Goal: Transaction & Acquisition: Purchase product/service

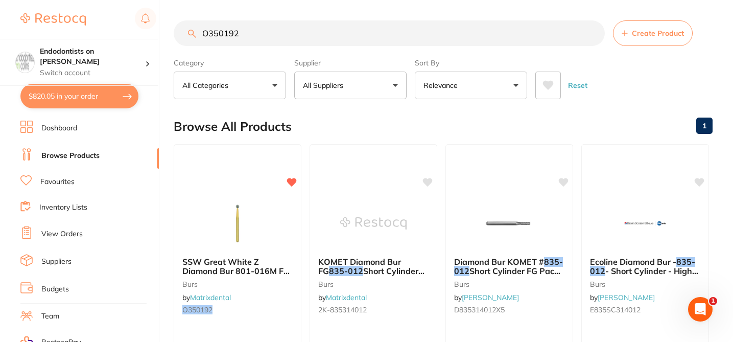
checkbox input "true"
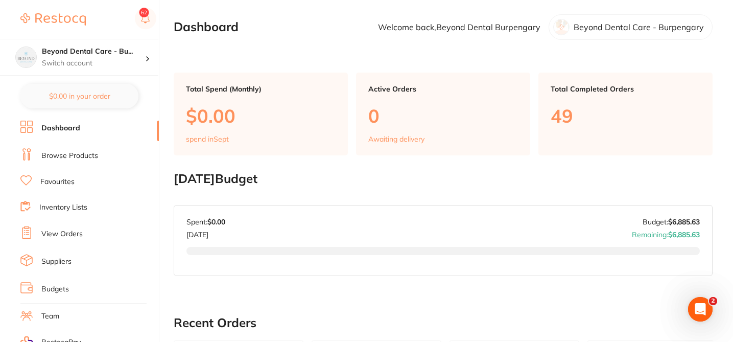
click at [62, 152] on link "Browse Products" at bounding box center [69, 156] width 57 height 10
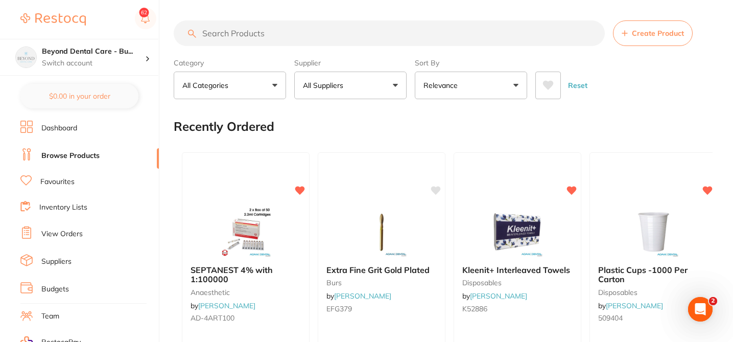
click at [204, 32] on input "search" at bounding box center [389, 33] width 431 height 26
paste input "MICROSHIELD Moisturising Lotion"
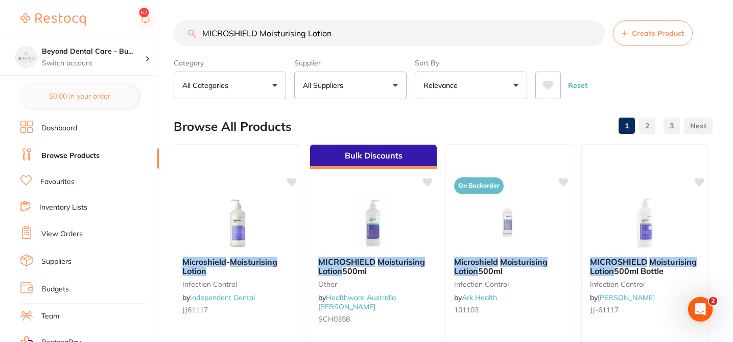
click at [311, 115] on div "Browse All Products 1 2 3" at bounding box center [443, 126] width 539 height 34
click at [328, 111] on div "Browse All Products 1 2 3" at bounding box center [443, 126] width 539 height 34
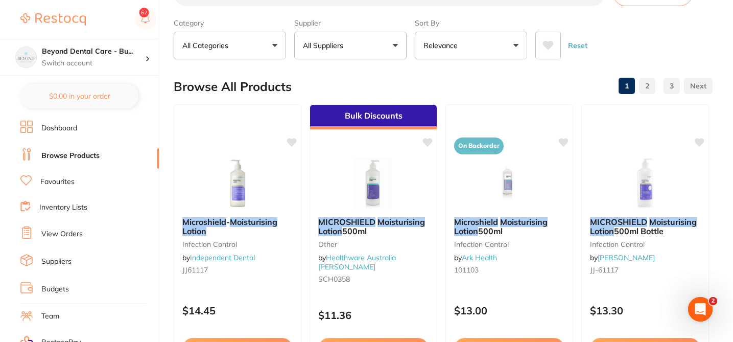
scroll to position [41, 0]
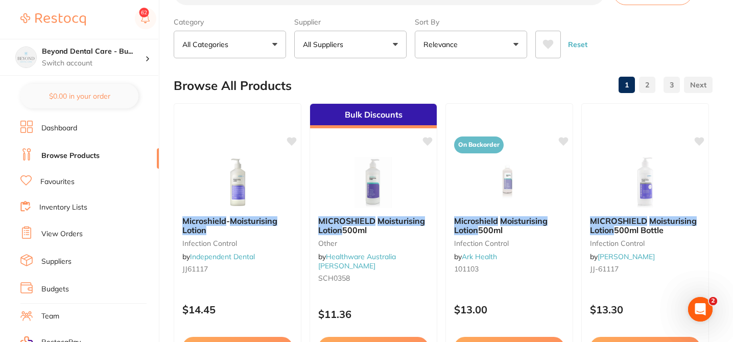
click at [503, 81] on div "Browse All Products 1 2 3" at bounding box center [443, 85] width 539 height 34
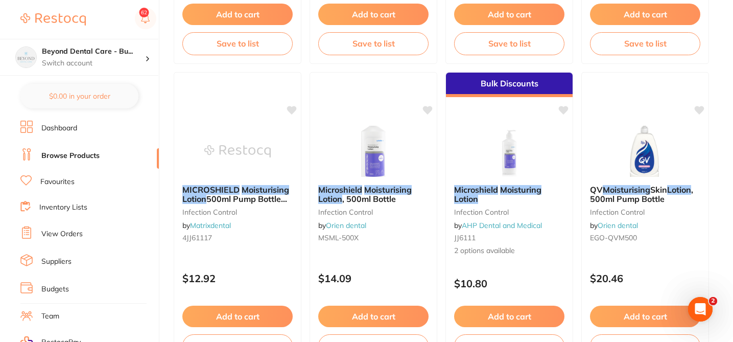
scroll to position [388, 0]
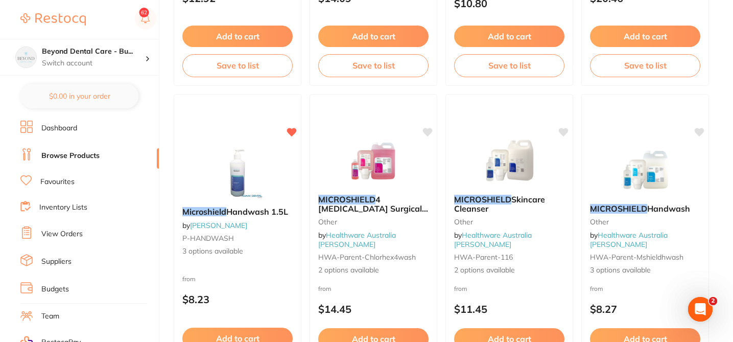
scroll to position [674, 0]
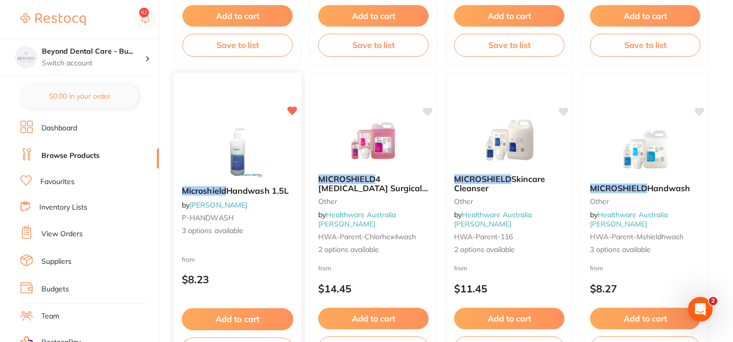
click at [258, 276] on p "$8.23" at bounding box center [237, 279] width 111 height 12
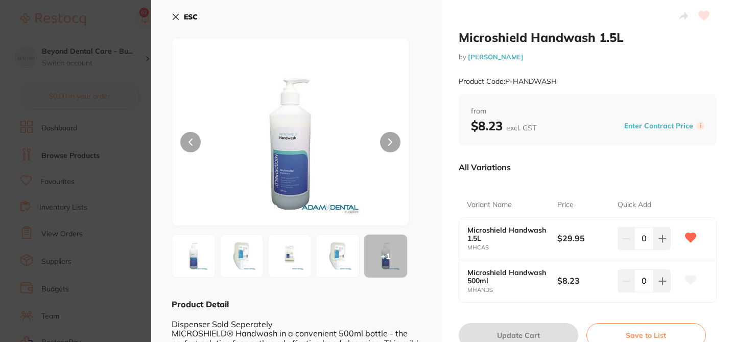
click at [575, 161] on div "All Variations" at bounding box center [587, 167] width 258 height 27
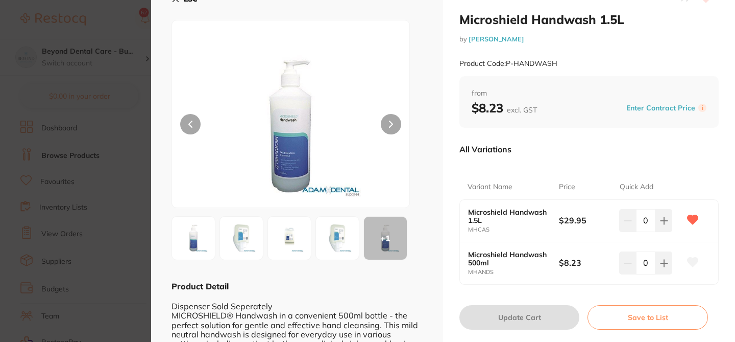
scroll to position [20, 0]
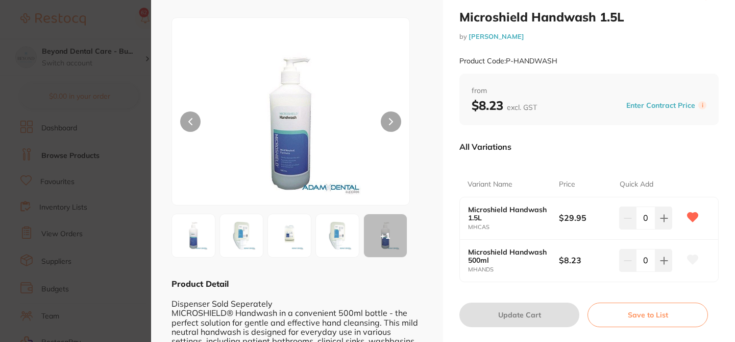
click at [101, 20] on section "Microshield Handwash 1.5L by Adam Dental Product Code: P-HANDWASH ESC + 1 Produ…" at bounding box center [367, 171] width 735 height 342
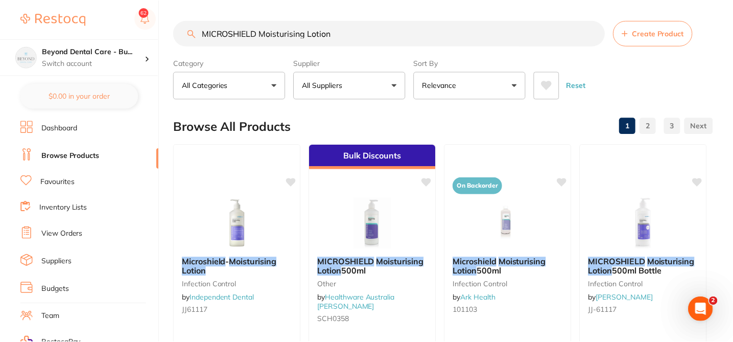
scroll to position [674, 0]
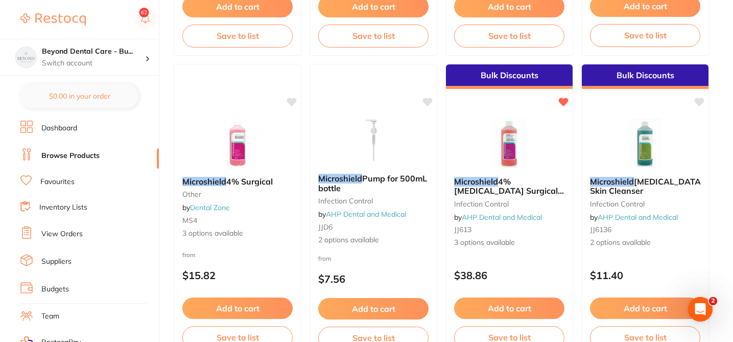
scroll to position [0, 0]
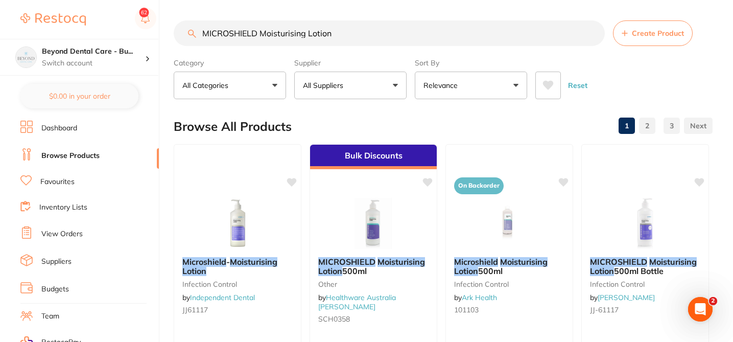
click at [390, 83] on button "All Suppliers" at bounding box center [350, 85] width 112 height 28
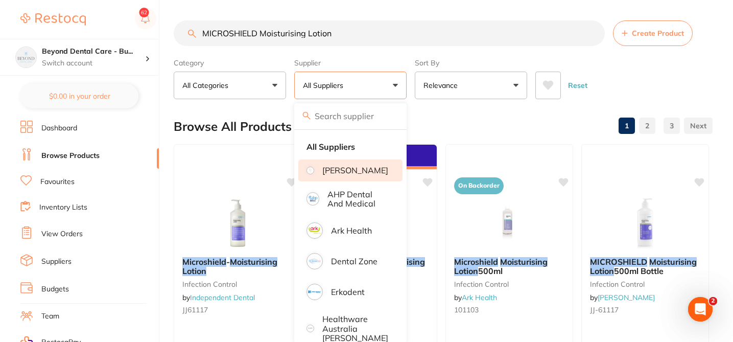
click at [360, 175] on p "[PERSON_NAME]" at bounding box center [355, 169] width 66 height 9
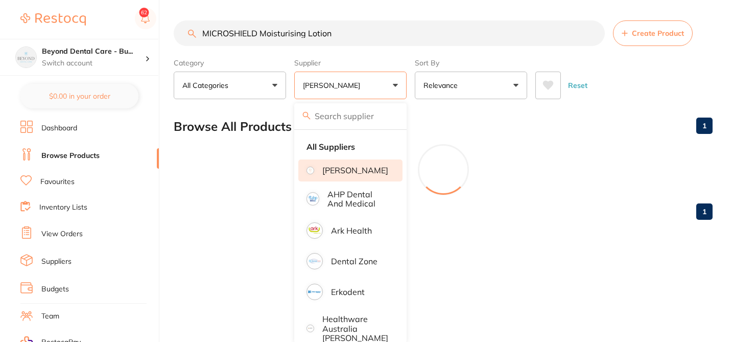
click at [437, 125] on div "Browse All Products 1" at bounding box center [443, 126] width 539 height 34
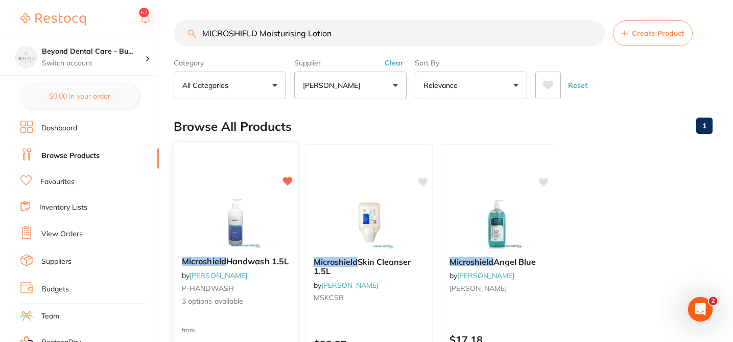
click at [252, 319] on div "Microshield Handwash 1.5L by Adam Dental P-HANDWASH 3 options available from $8…" at bounding box center [235, 290] width 124 height 297
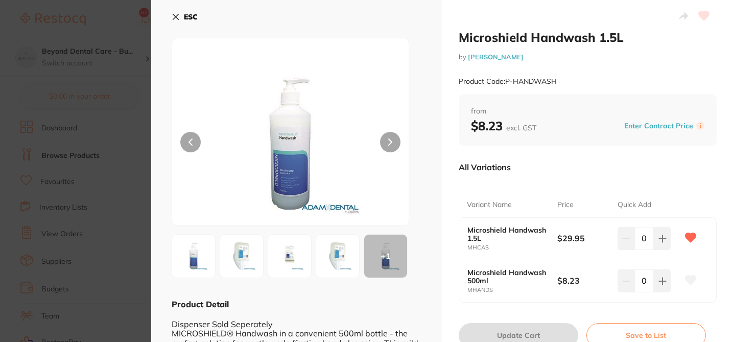
click at [541, 171] on div "All Variations" at bounding box center [587, 167] width 258 height 27
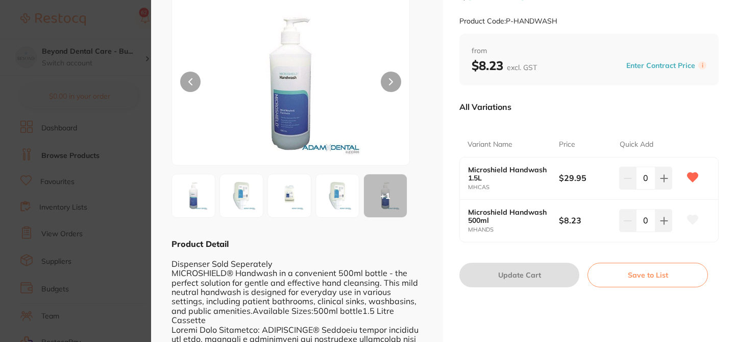
scroll to position [61, 0]
click at [546, 107] on div "All Variations" at bounding box center [589, 105] width 259 height 27
click at [100, 23] on section "Microshield Handwash 1.5L by Adam Dental Product Code: P-HANDWASH ESC + 1 Produ…" at bounding box center [367, 171] width 735 height 342
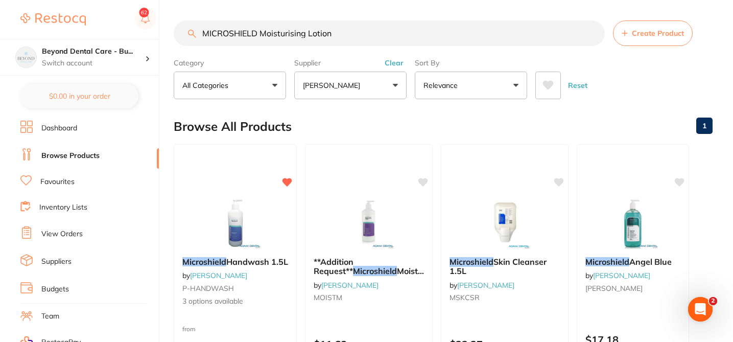
drag, startPoint x: 350, startPoint y: 35, endPoint x: 210, endPoint y: 21, distance: 140.5
click at [206, 27] on input "MICROSHIELD Moisturising Lotion" at bounding box center [389, 33] width 431 height 26
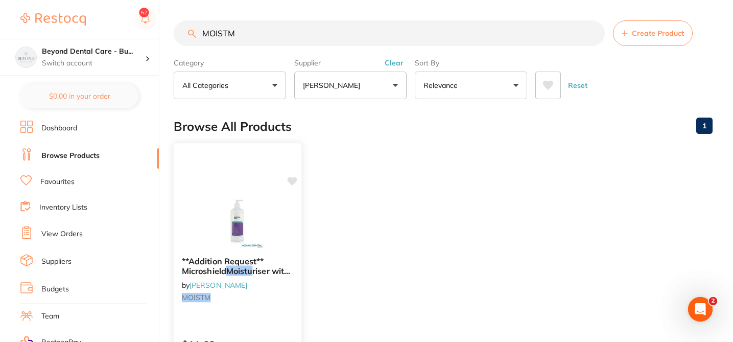
type input "MOISTM"
click at [295, 180] on icon at bounding box center [292, 181] width 10 height 9
click at [453, 180] on ul "**Addition Request** Microshield Moistu riser with Pump 500ml by Adam Dental MO…" at bounding box center [443, 291] width 539 height 294
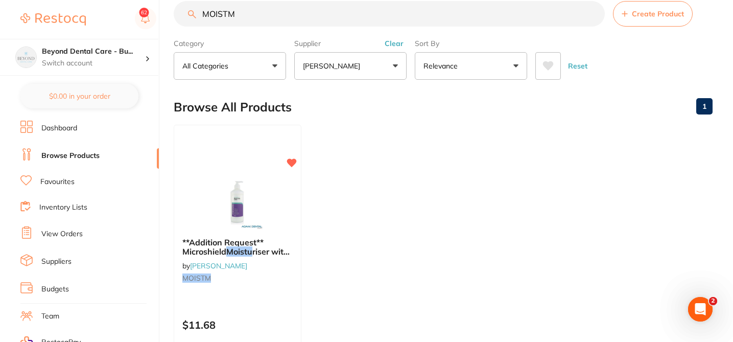
scroll to position [20, 0]
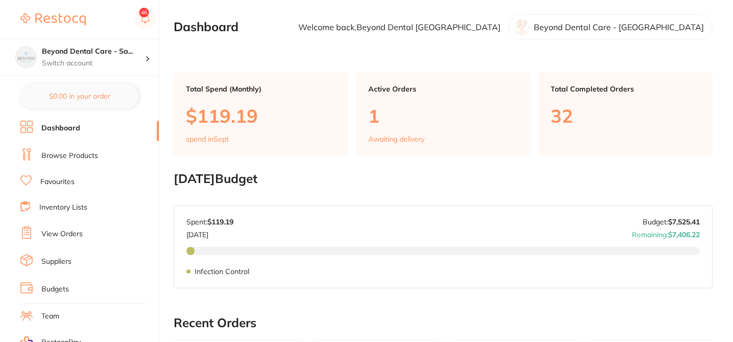
click at [88, 153] on link "Browse Products" at bounding box center [69, 156] width 57 height 10
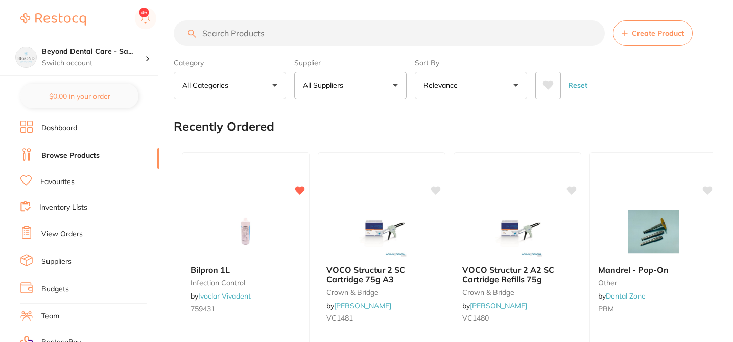
click at [243, 33] on input "search" at bounding box center [389, 33] width 431 height 26
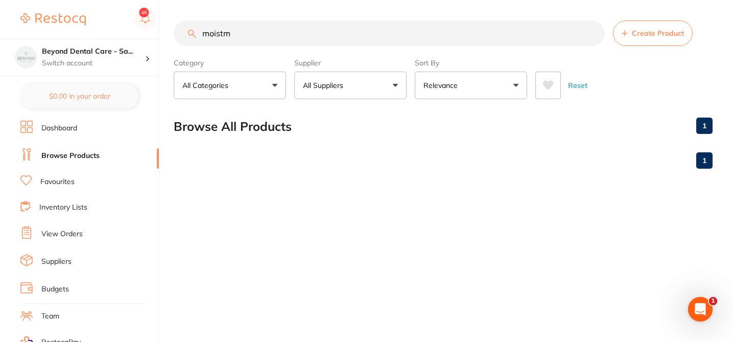
type input "moistm"
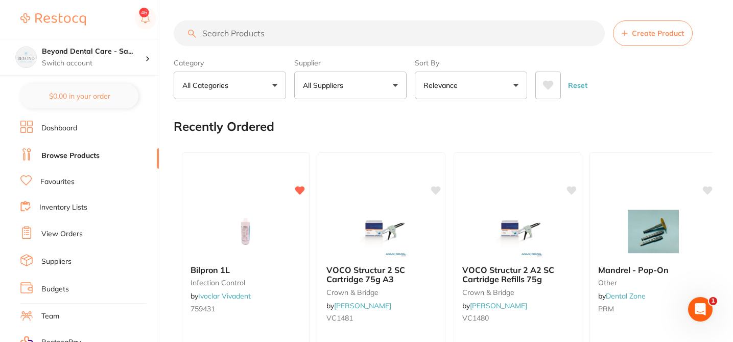
click at [223, 41] on input "search" at bounding box center [389, 33] width 431 height 26
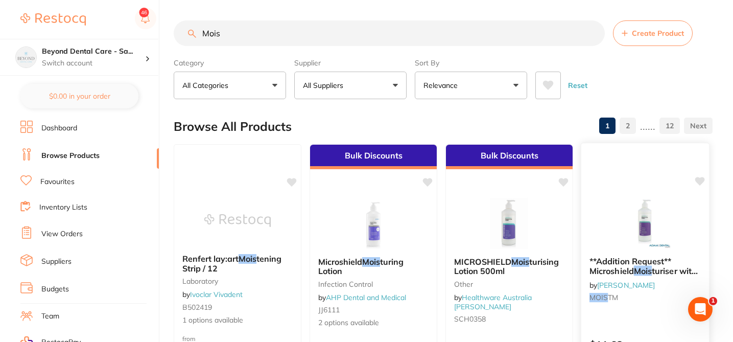
type input "Mois"
click at [703, 183] on icon at bounding box center [699, 181] width 10 height 10
click at [646, 82] on div "Reset" at bounding box center [619, 81] width 169 height 36
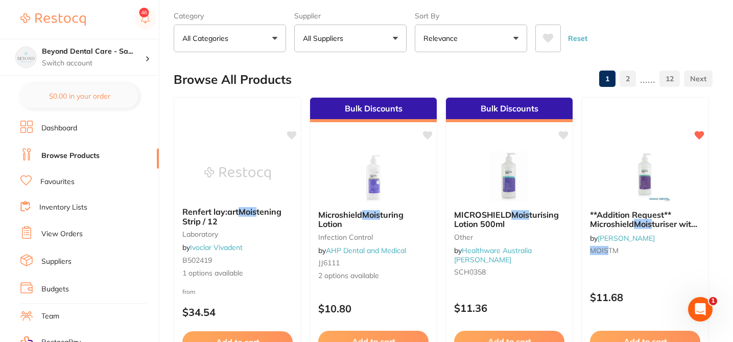
scroll to position [61, 0]
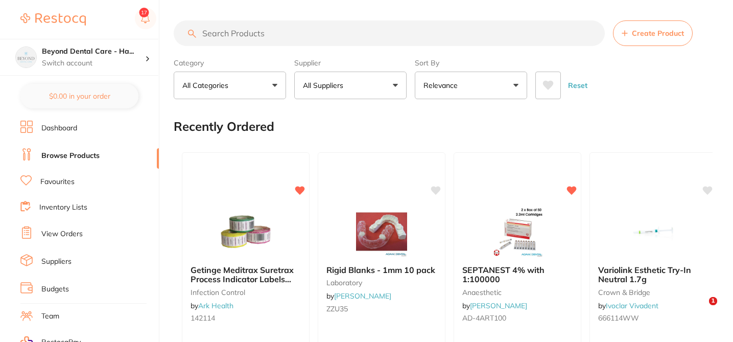
click at [256, 39] on input "search" at bounding box center [389, 33] width 431 height 26
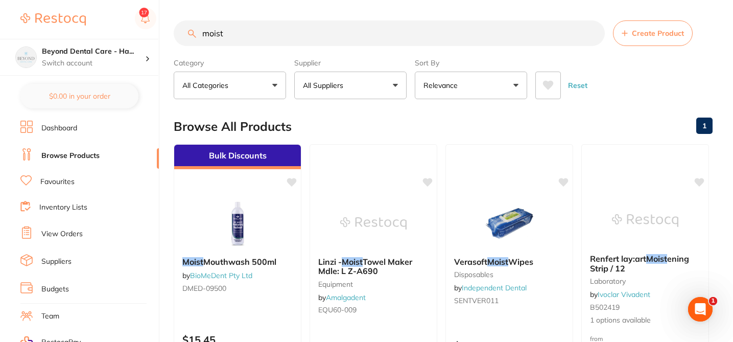
click at [372, 118] on div "Browse All Products 1" at bounding box center [443, 126] width 539 height 34
click at [232, 30] on input "moist" at bounding box center [389, 33] width 431 height 26
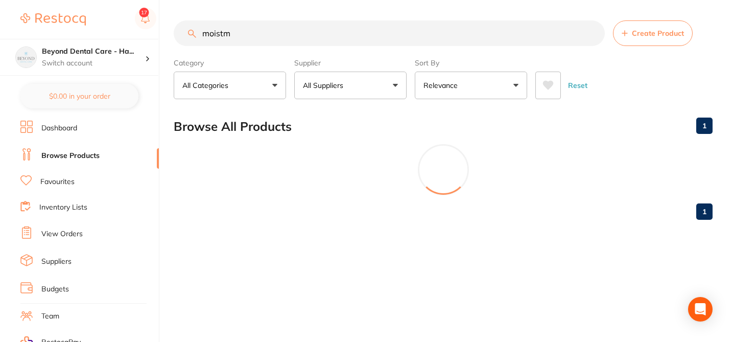
type input "moistm"
click at [293, 180] on div at bounding box center [443, 169] width 539 height 51
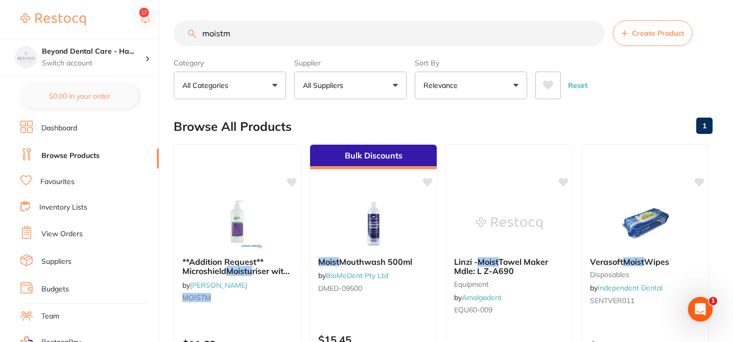
click at [293, 180] on icon at bounding box center [292, 182] width 10 height 8
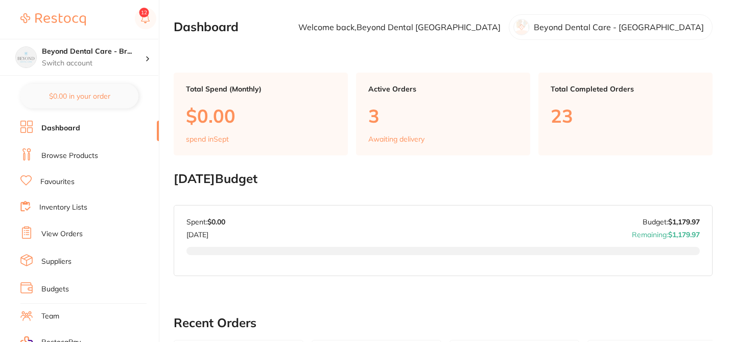
click at [61, 159] on link "Browse Products" at bounding box center [69, 156] width 57 height 10
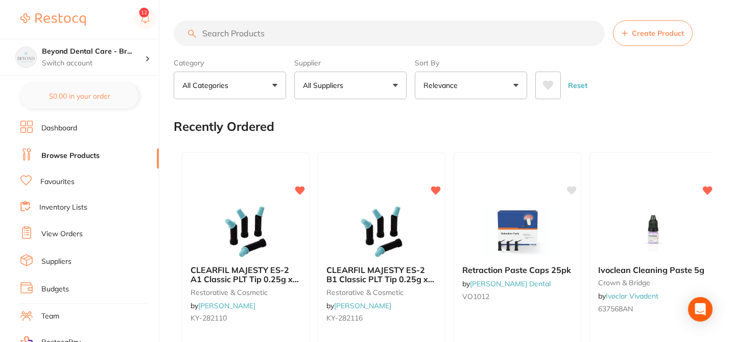
click at [233, 33] on input "search" at bounding box center [389, 33] width 431 height 26
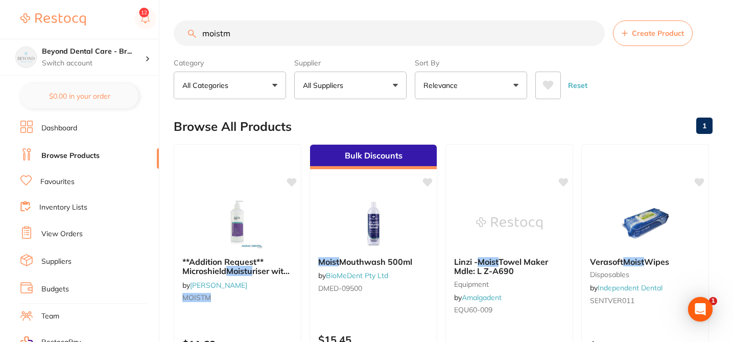
type input "moistm"
click at [293, 183] on icon at bounding box center [292, 181] width 10 height 9
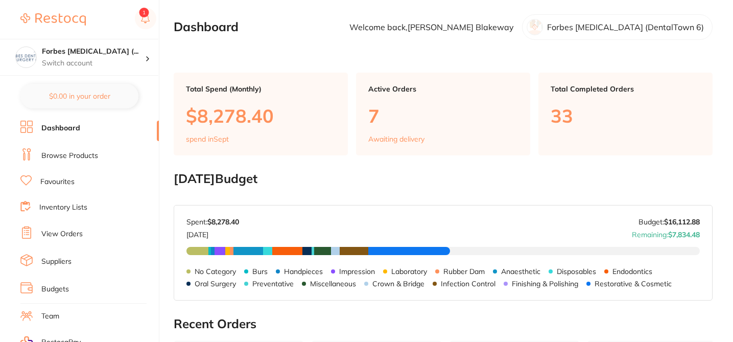
click at [89, 159] on link "Browse Products" at bounding box center [69, 156] width 57 height 10
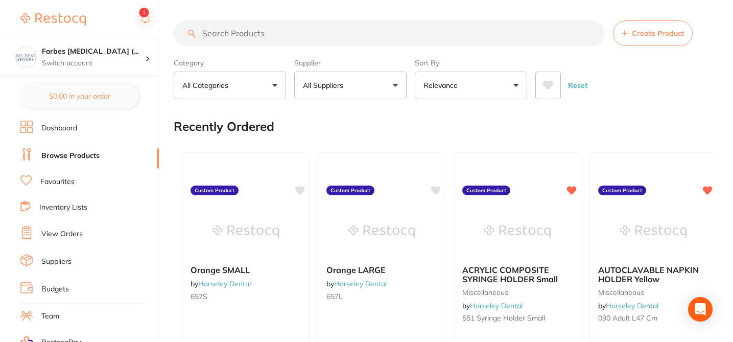
click at [234, 34] on input "search" at bounding box center [389, 33] width 431 height 26
paste input "AM900211"
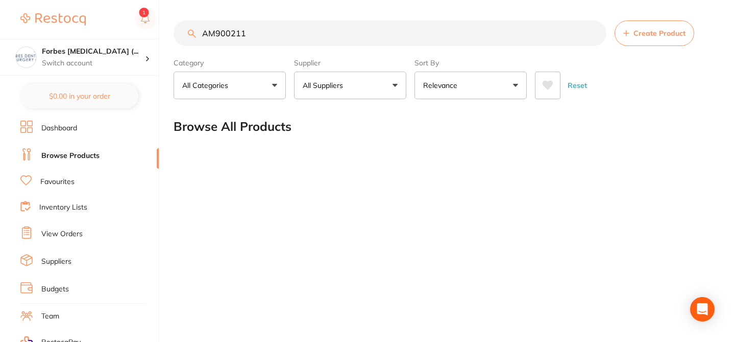
click at [220, 34] on input "AM900211" at bounding box center [390, 33] width 433 height 26
type input "AM900211"
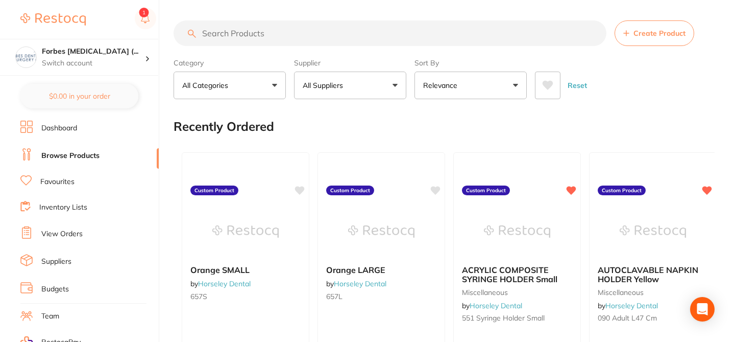
click at [223, 37] on input "search" at bounding box center [390, 33] width 433 height 26
paste input "AM900211"
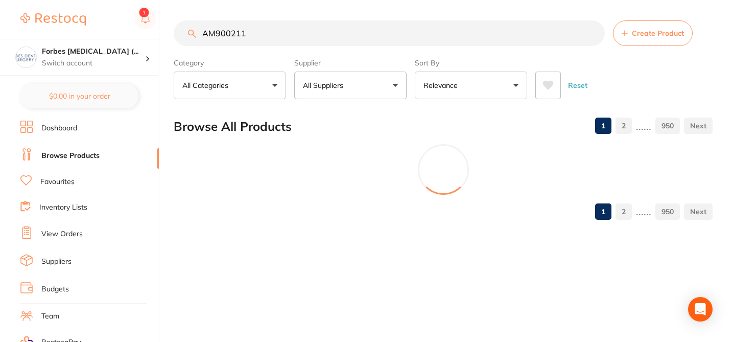
click at [219, 35] on input "AM900211" at bounding box center [389, 33] width 431 height 26
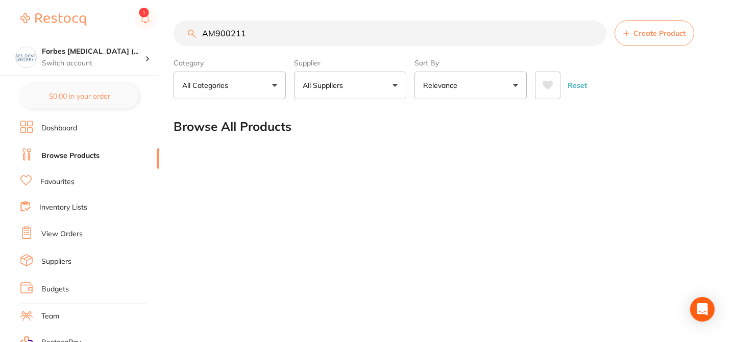
drag, startPoint x: 254, startPoint y: 35, endPoint x: 195, endPoint y: 29, distance: 59.6
click at [195, 29] on input "AM900211" at bounding box center [390, 33] width 433 height 26
click at [260, 33] on input "AM900211" at bounding box center [390, 33] width 433 height 26
drag, startPoint x: 260, startPoint y: 33, endPoint x: 196, endPoint y: 30, distance: 63.9
click at [196, 31] on input "AM900211" at bounding box center [390, 33] width 433 height 26
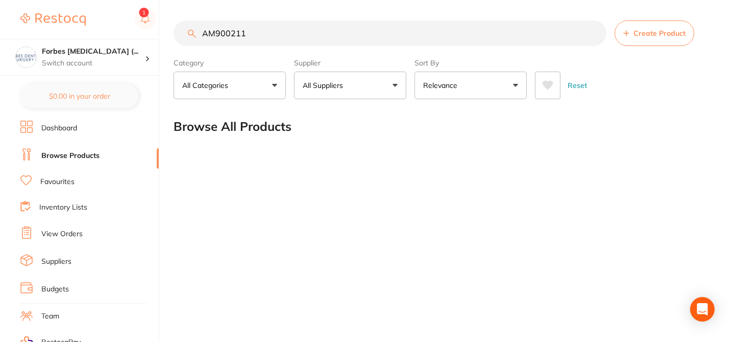
paste input "P-OPTIME"
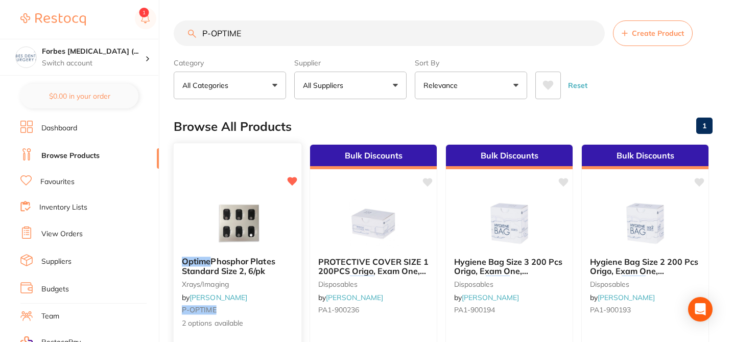
type input "P-OPTIME"
click at [287, 284] on small "xrays/imaging" at bounding box center [237, 283] width 111 height 8
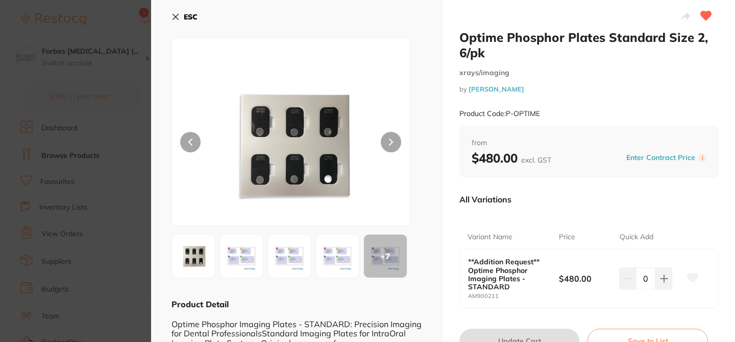
click at [691, 277] on icon at bounding box center [693, 277] width 11 height 9
click at [661, 278] on icon at bounding box center [664, 278] width 7 height 7
type input "1"
click at [502, 334] on button "Update Cart" at bounding box center [520, 340] width 120 height 25
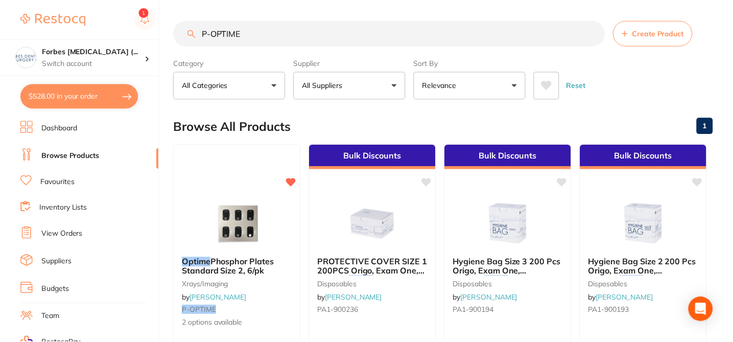
scroll to position [3, 0]
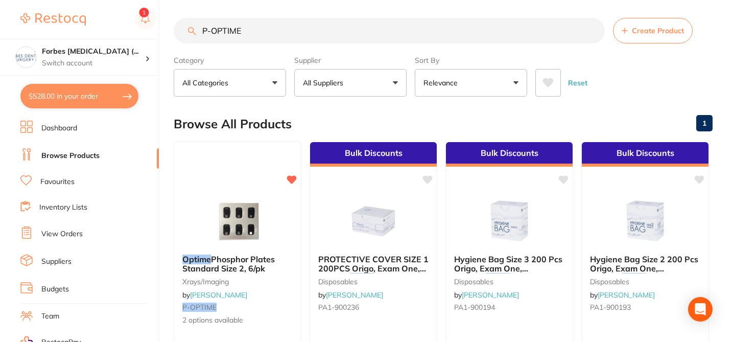
click at [115, 95] on button "$528.00 in your order" at bounding box center [79, 96] width 118 height 25
checkbox input "true"
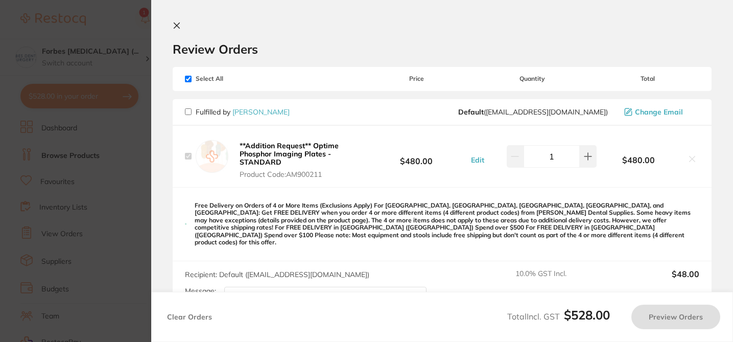
checkbox input "true"
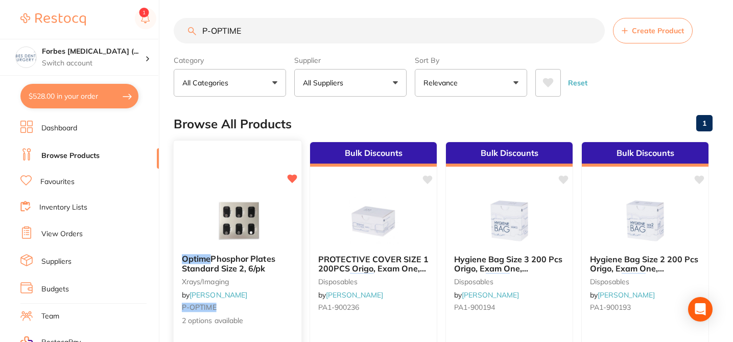
click at [279, 238] on div at bounding box center [238, 220] width 128 height 52
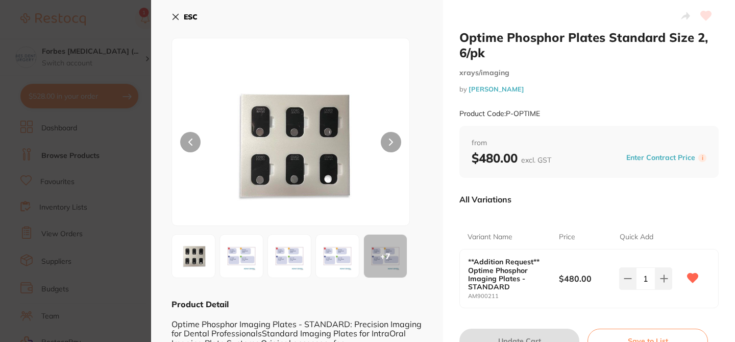
click at [172, 18] on icon at bounding box center [176, 17] width 8 height 8
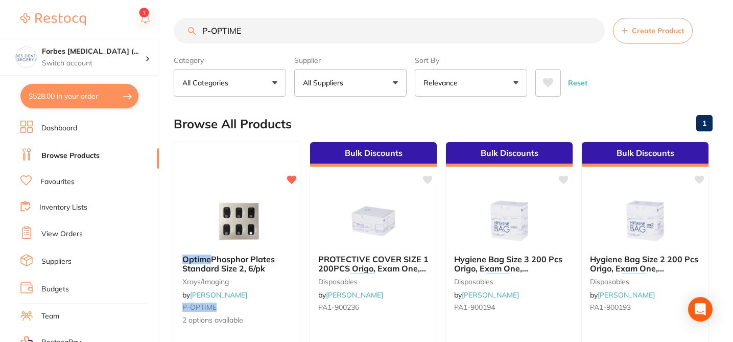
click at [99, 101] on button "$528.00 in your order" at bounding box center [79, 96] width 118 height 25
checkbox input "true"
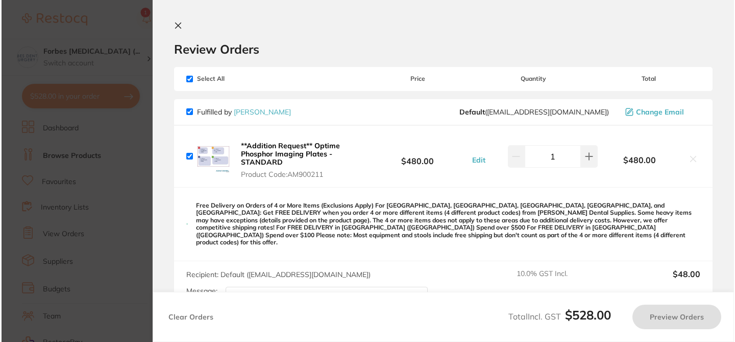
scroll to position [0, 0]
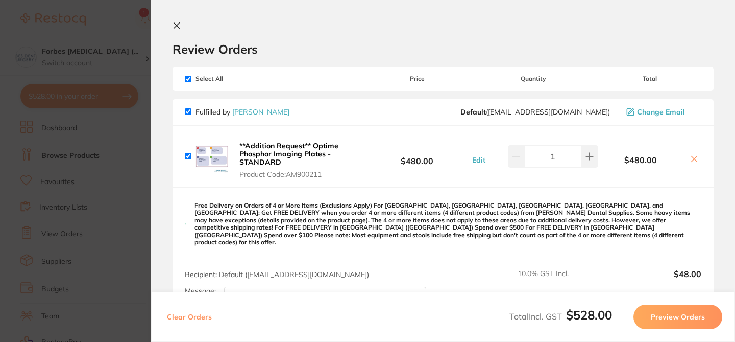
click at [82, 25] on section "Update RRP Set your pre negotiated price for this item. Item Agreed RRP (excl. …" at bounding box center [367, 171] width 735 height 342
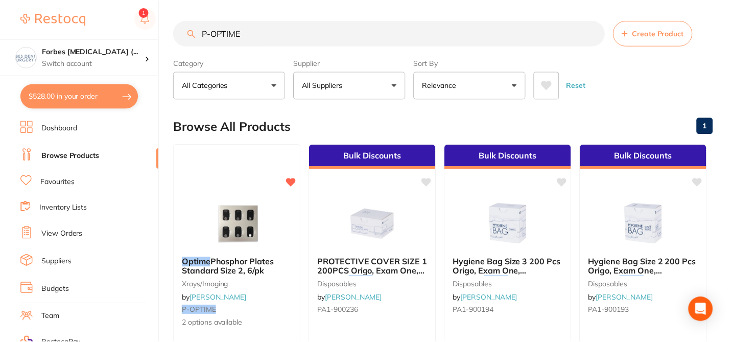
scroll to position [3, 0]
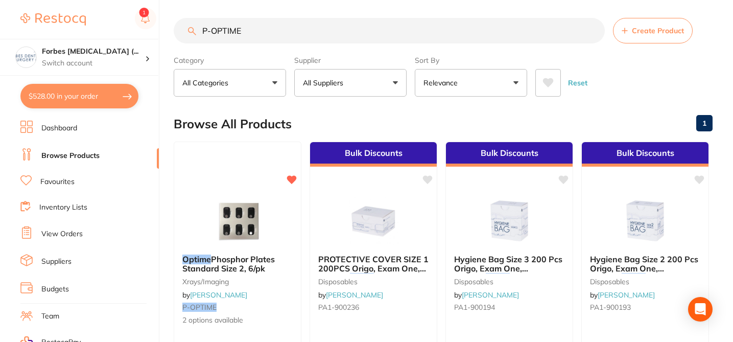
drag, startPoint x: 251, startPoint y: 35, endPoint x: 202, endPoint y: 25, distance: 49.5
click at [202, 25] on input "P-OPTIME" at bounding box center [389, 31] width 431 height 26
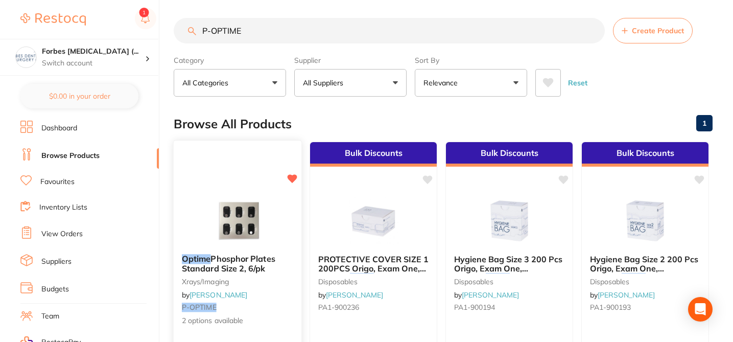
click at [294, 270] on div "Optime Phosphor Plates Standard Size 2, 6/pk xrays/imaging by Adam Dental P-OPT…" at bounding box center [238, 290] width 128 height 88
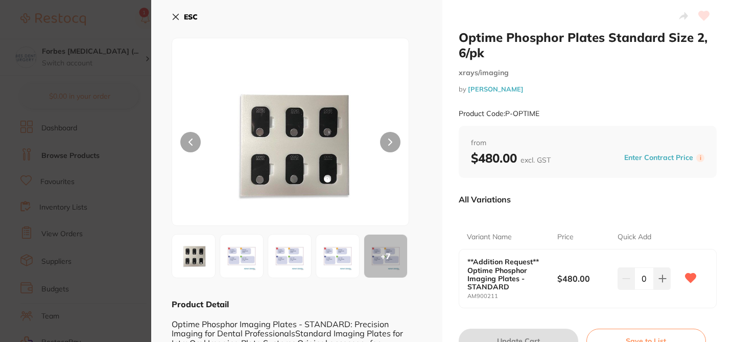
click at [105, 29] on section "Optime Phosphor Plates Standard Size 2, 6/pk xrays/imaging by Adam Dental Produ…" at bounding box center [366, 171] width 733 height 342
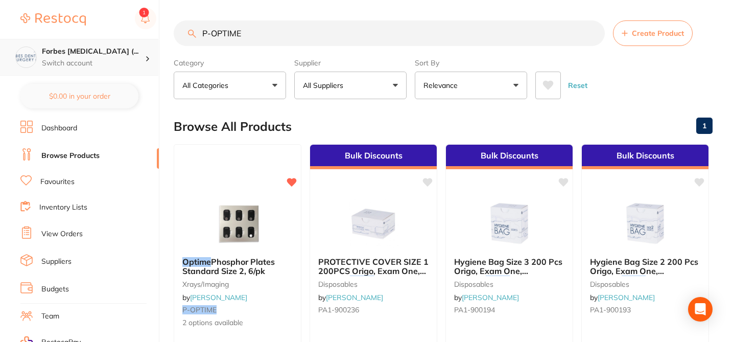
click at [106, 55] on h4 "Forbes [MEDICAL_DATA] (..." at bounding box center [93, 51] width 103 height 10
click at [244, 188] on div "Optime Phosphor Plates Standard Size 2, 6/pk xrays/imaging by Adam Dental P-OPT…" at bounding box center [237, 290] width 129 height 297
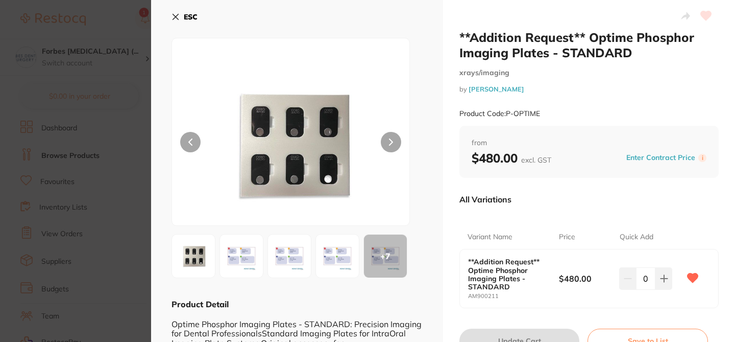
click at [173, 13] on icon at bounding box center [176, 17] width 8 height 8
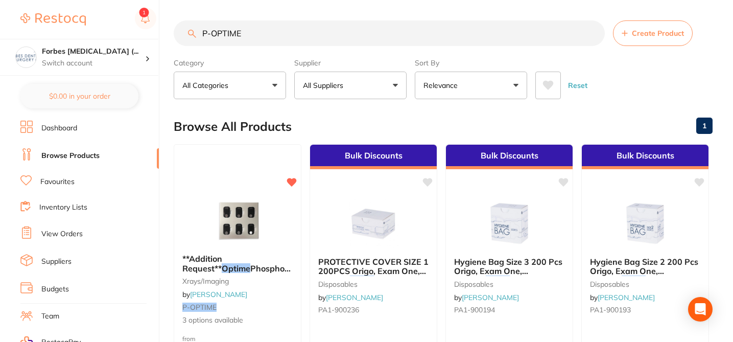
click at [69, 230] on link "View Orders" at bounding box center [61, 234] width 41 height 10
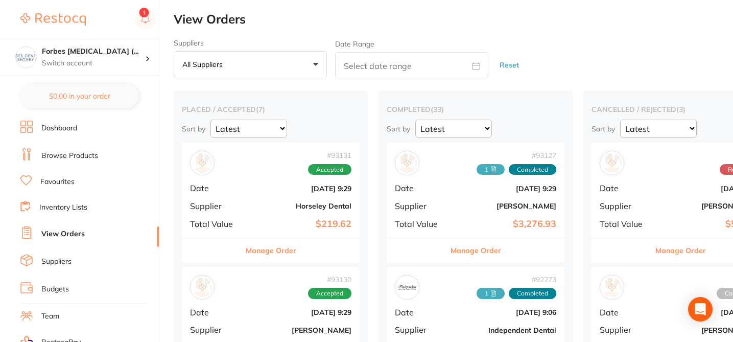
click at [384, 26] on h2 "View Orders" at bounding box center [453, 19] width 559 height 14
checkbox input "true"
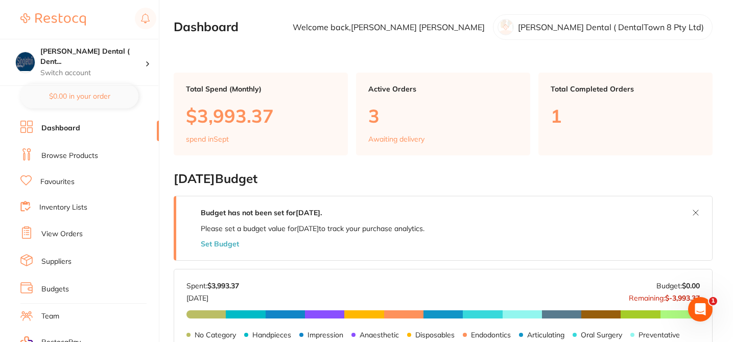
click at [81, 153] on link "Browse Products" at bounding box center [69, 156] width 57 height 10
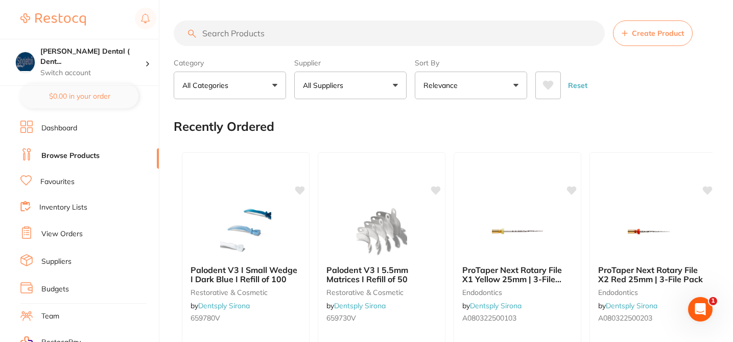
click at [218, 33] on input "search" at bounding box center [389, 33] width 431 height 26
paste input "P-OPTIME"
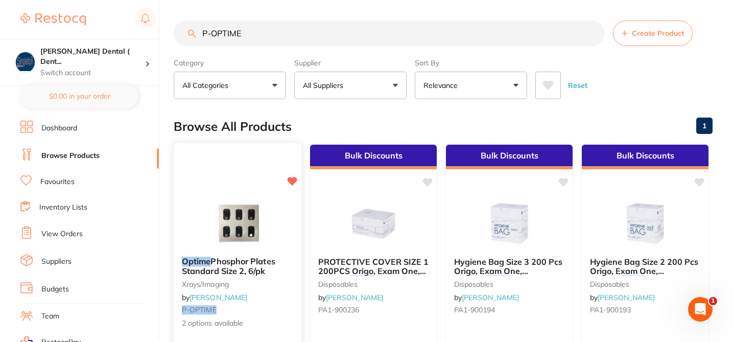
type input "P-OPTIME"
click at [283, 301] on div "Optime Phosphor Plates Standard Size 2, 6/pk xrays/imaging by [PERSON_NAME] P-O…" at bounding box center [238, 292] width 128 height 88
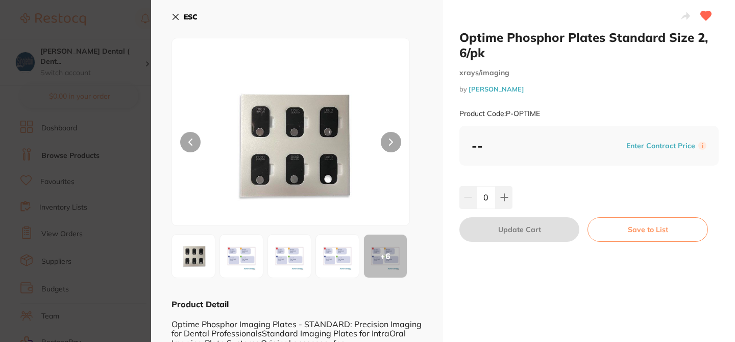
click at [135, 15] on section "Optime Phosphor Plates Standard Size 2, 6/pk xrays/imaging by Adam Dental Produ…" at bounding box center [367, 171] width 735 height 342
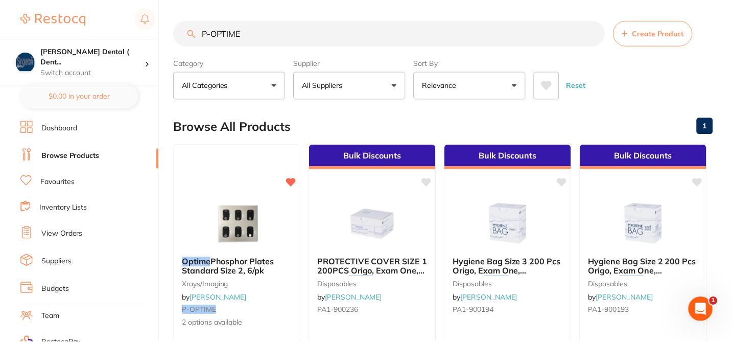
scroll to position [3, 0]
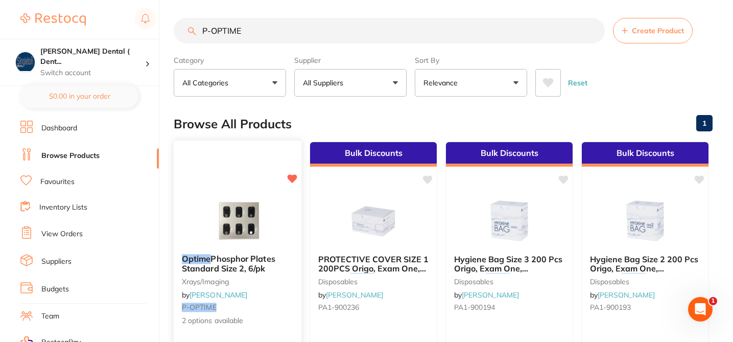
click at [285, 296] on div "Optime Phosphor Plates Standard Size 2, 6/pk xrays/imaging by [PERSON_NAME] P-O…" at bounding box center [238, 290] width 128 height 88
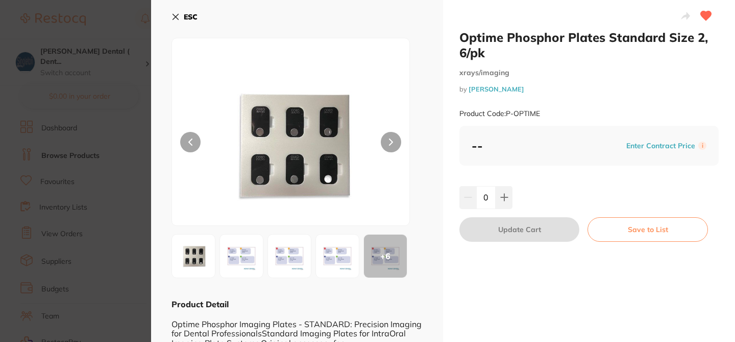
click at [176, 15] on icon at bounding box center [176, 17] width 8 height 8
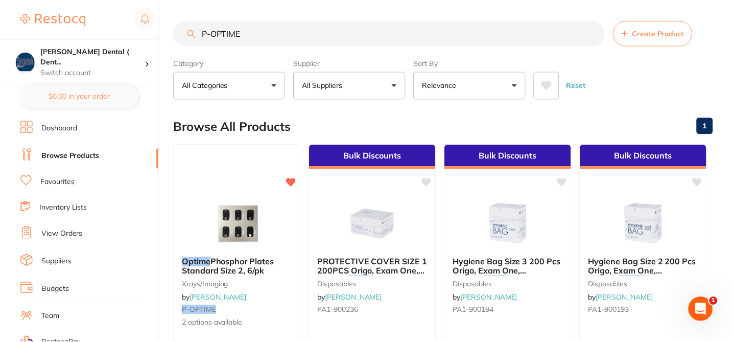
scroll to position [3, 0]
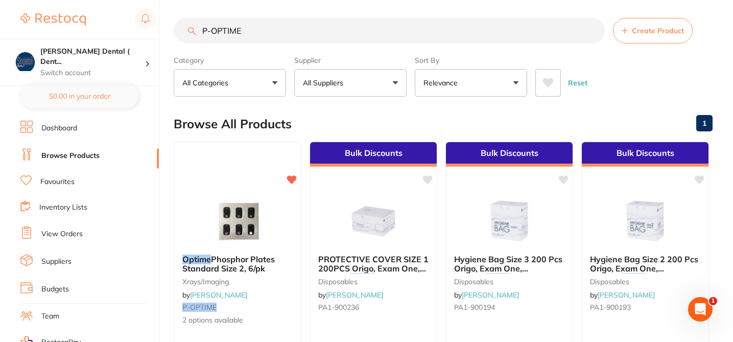
click at [246, 30] on input "P-OPTIME" at bounding box center [389, 31] width 431 height 26
drag, startPoint x: 246, startPoint y: 30, endPoint x: 189, endPoint y: 28, distance: 56.7
click at [189, 28] on div "P-OPTIME Create Product" at bounding box center [443, 31] width 539 height 26
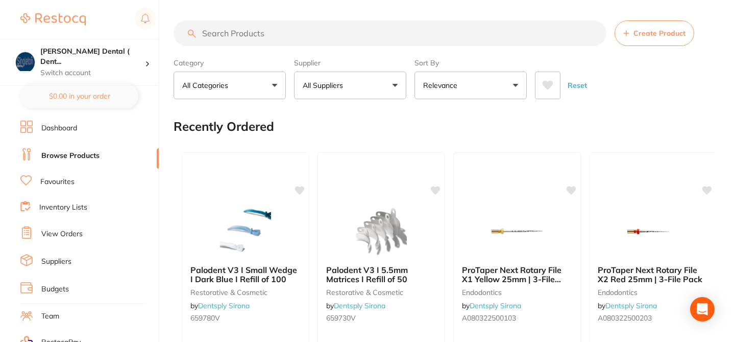
click at [244, 34] on input "search" at bounding box center [390, 33] width 433 height 26
paste input "P-OPTIME"
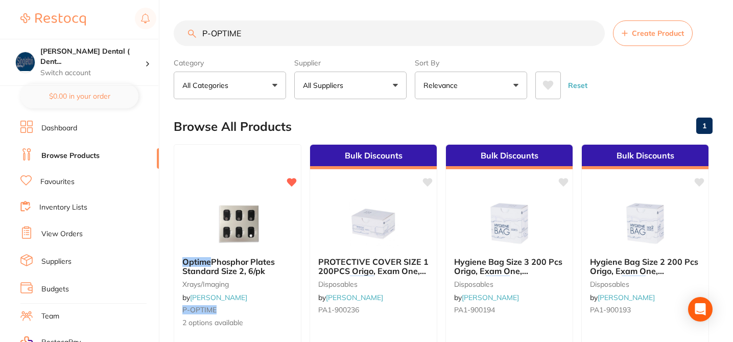
click at [270, 299] on div "Optime Phosphor Plates Standard Size 2, 6/pk xrays/imaging by [PERSON_NAME] P-O…" at bounding box center [237, 292] width 127 height 87
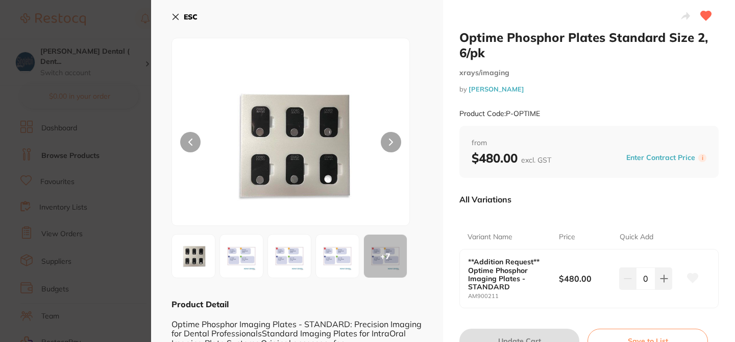
click at [692, 278] on icon at bounding box center [693, 277] width 11 height 9
click at [176, 19] on icon at bounding box center [176, 17] width 8 height 8
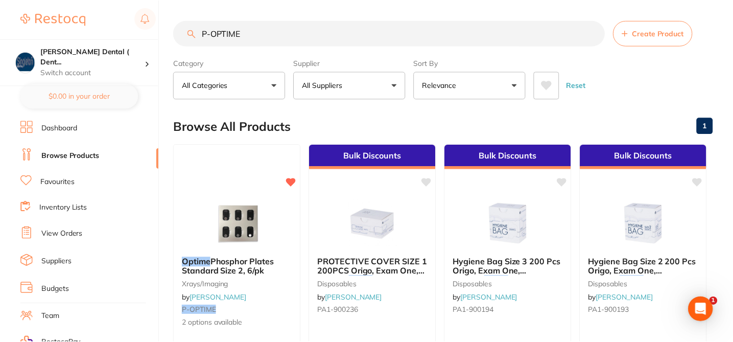
scroll to position [3, 0]
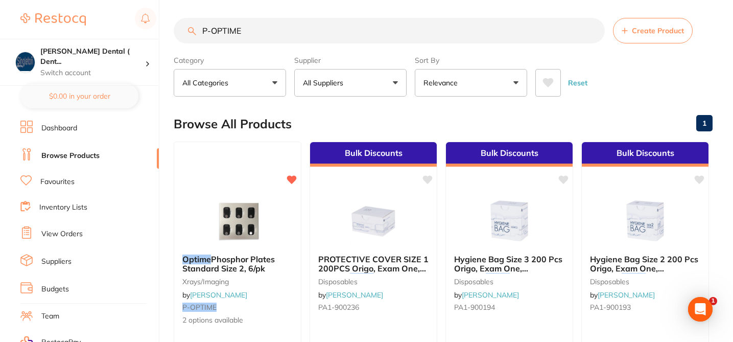
drag, startPoint x: 247, startPoint y: 33, endPoint x: 184, endPoint y: 31, distance: 62.3
click at [186, 32] on input "P-OPTIME" at bounding box center [389, 31] width 431 height 26
paste input "AM900211"
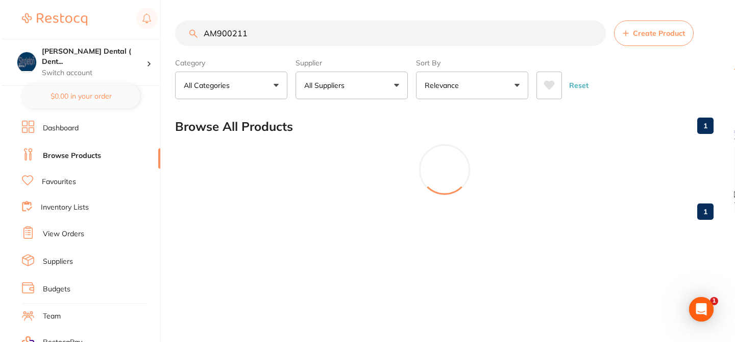
scroll to position [0, 0]
click at [221, 33] on input "AM900211" at bounding box center [390, 33] width 433 height 26
type input "AM900211"
click at [254, 36] on input "AM900211" at bounding box center [390, 33] width 433 height 26
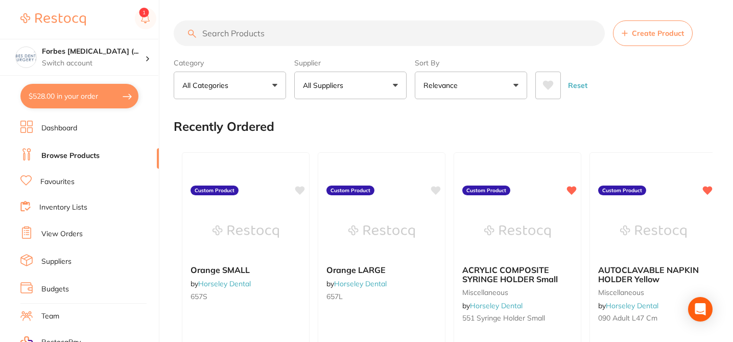
click at [206, 36] on input "search" at bounding box center [389, 33] width 431 height 26
paste input "Product Upload _ DT 11-09 Optime Phosphor Imaging Plates - STANDARD.xlsx"
type input "Product Upload _ DT 11-09 Optime Phosphor Imaging Plates - STANDARD.xlsx"
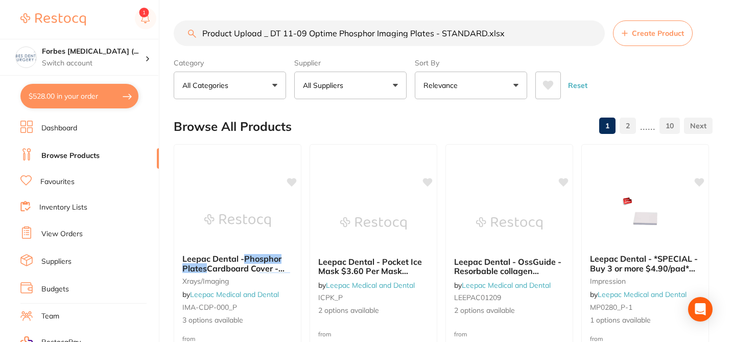
drag, startPoint x: 517, startPoint y: 36, endPoint x: 196, endPoint y: 31, distance: 321.7
click at [196, 31] on div "Product Upload _ DT 11-09 Optime Phosphor Imaging Plates - STANDARD.xlsx Create…" at bounding box center [443, 33] width 539 height 26
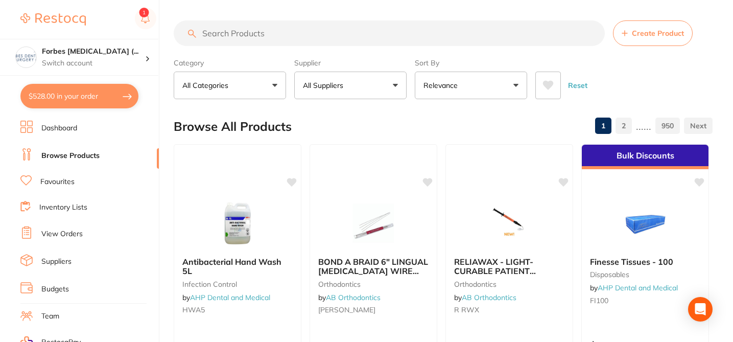
click at [244, 32] on input "search" at bounding box center [389, 33] width 431 height 26
paste input "AM900211"
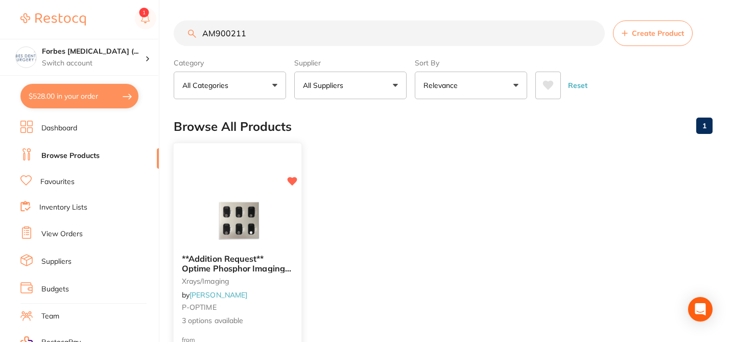
type input "AM900211"
click at [292, 299] on div "**Addition Request** Optime Phosphor Imaging Plates - STANDARD xrays/imaging by…" at bounding box center [238, 290] width 128 height 88
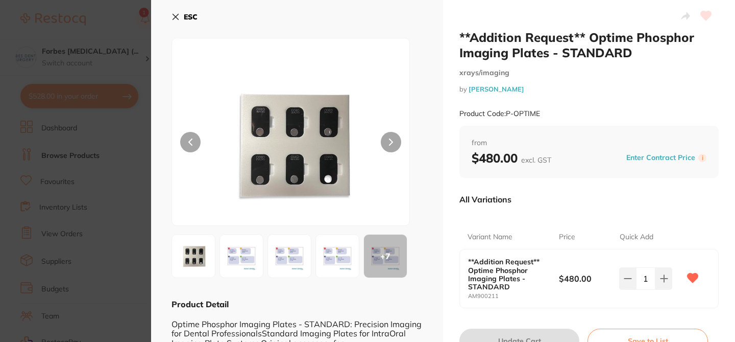
click at [533, 197] on div "All Variations" at bounding box center [589, 199] width 259 height 27
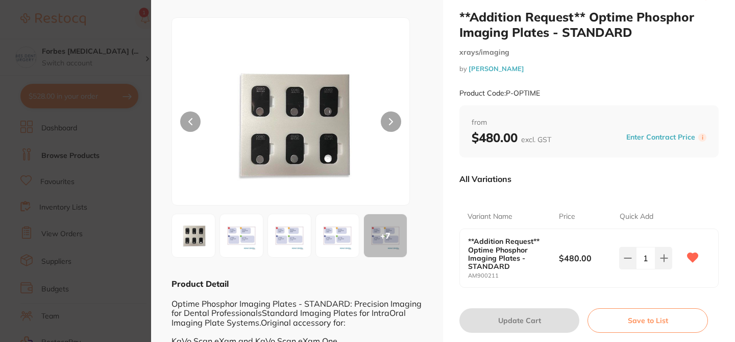
click at [102, 21] on section "**Addition Request** Optime Phosphor Imaging Plates - STANDARD xrays/imaging by…" at bounding box center [367, 171] width 735 height 342
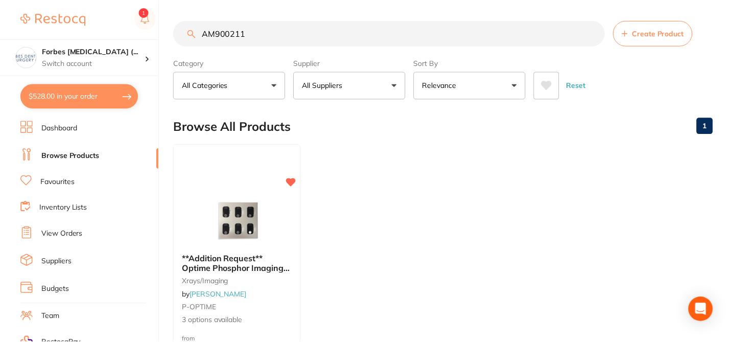
scroll to position [3, 0]
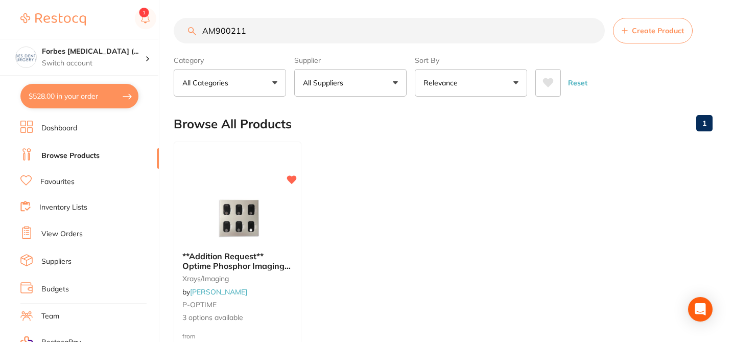
checkbox input "true"
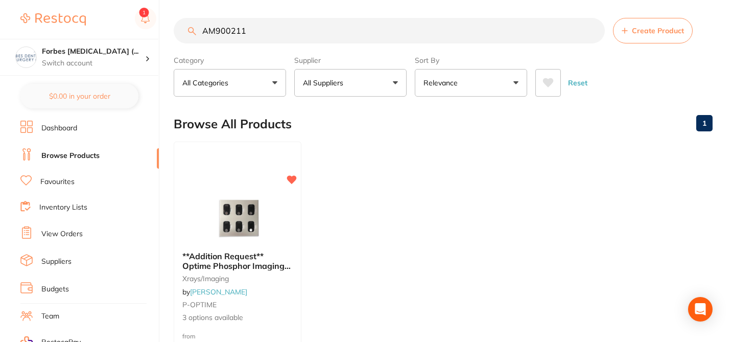
click at [63, 232] on link "View Orders" at bounding box center [61, 234] width 41 height 10
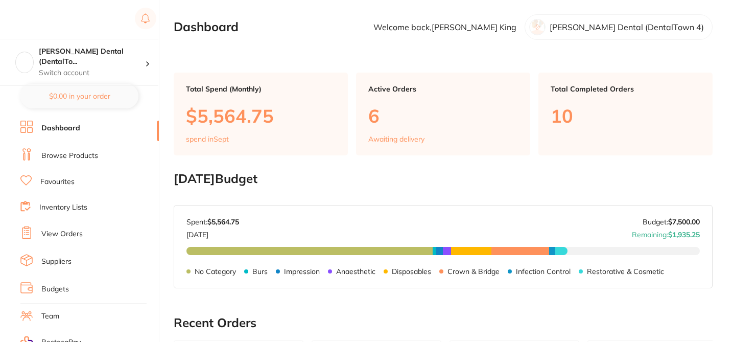
click at [87, 155] on link "Browse Products" at bounding box center [69, 156] width 57 height 10
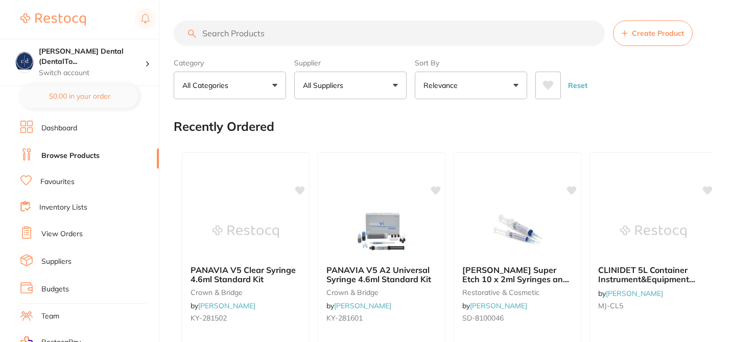
click at [246, 37] on input "search" at bounding box center [389, 33] width 431 height 26
paste input "AM900211"
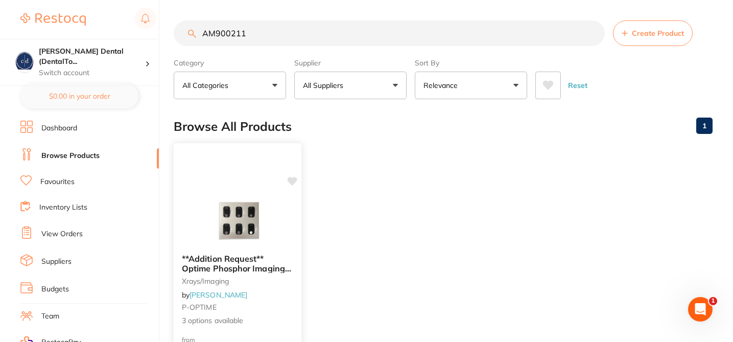
type input "AM900211"
click at [291, 182] on icon at bounding box center [292, 181] width 10 height 9
click at [279, 312] on div "**Addition Request** Optime Phosphor Imaging Plates - STANDARD xrays/imaging by…" at bounding box center [238, 290] width 128 height 88
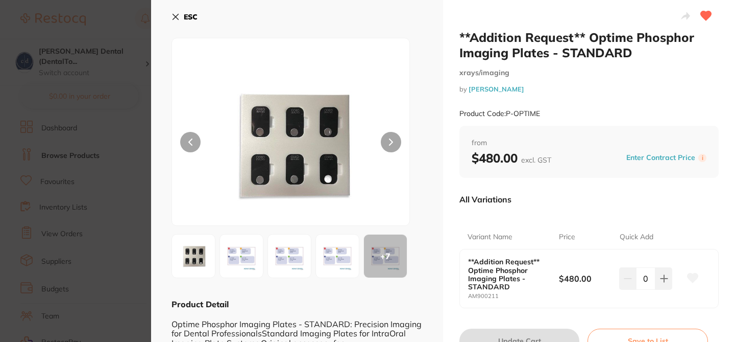
click at [694, 280] on icon at bounding box center [692, 278] width 11 height 10
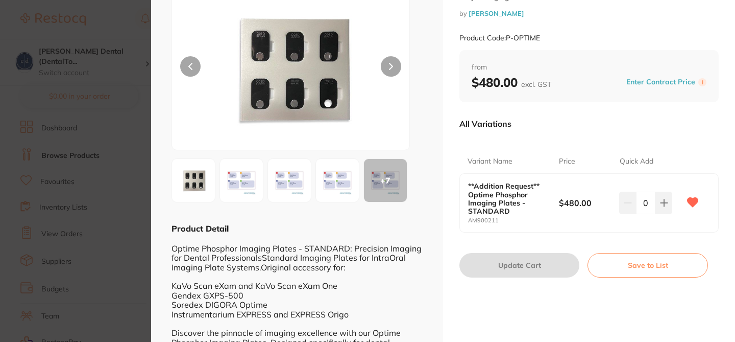
scroll to position [90, 0]
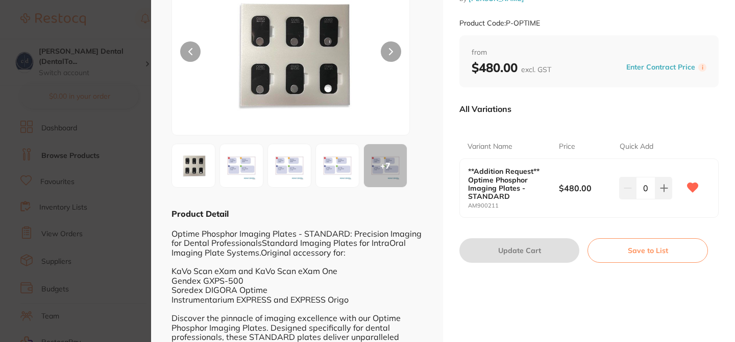
click at [101, 28] on section "**Addition Request** Optime Phosphor Imaging Plates - STANDARD xrays/imaging by…" at bounding box center [367, 171] width 735 height 342
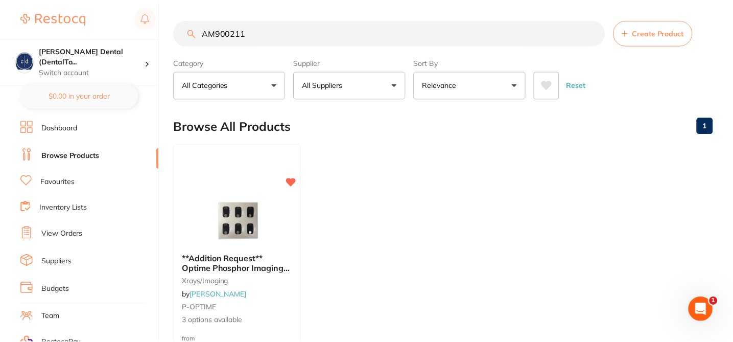
scroll to position [3, 0]
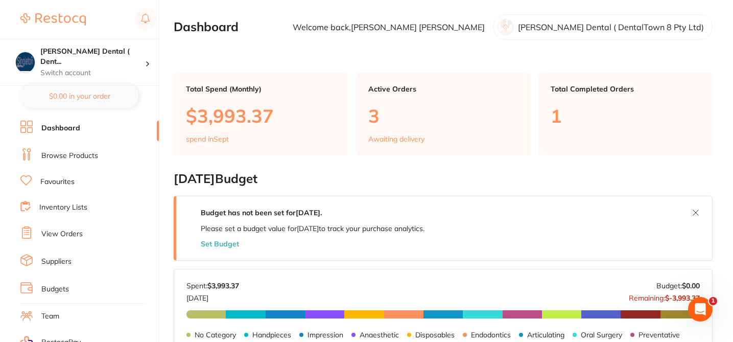
click at [95, 151] on link "Browse Products" at bounding box center [69, 156] width 57 height 10
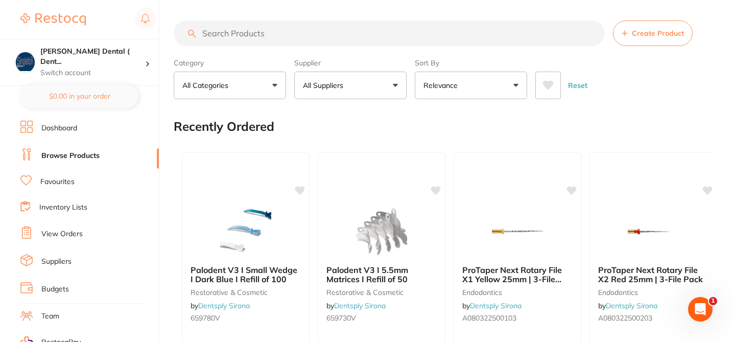
click at [214, 36] on input "search" at bounding box center [389, 33] width 431 height 26
paste input "AM900211"
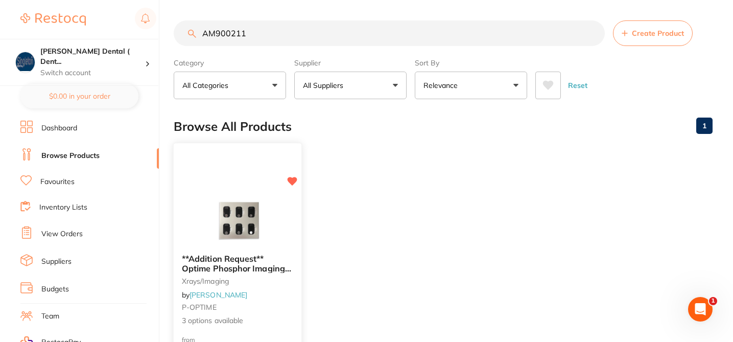
type input "AM900211"
click at [287, 306] on small "P-OPTIME" at bounding box center [237, 307] width 111 height 8
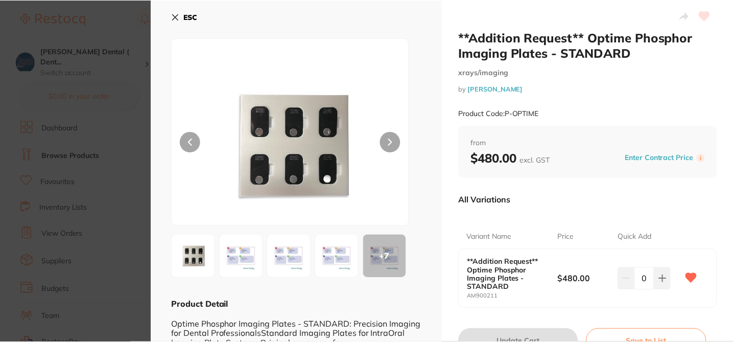
scroll to position [3, 0]
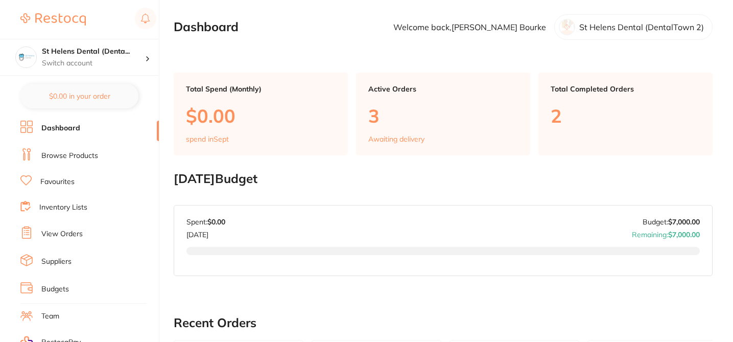
click at [83, 157] on link "Browse Products" at bounding box center [69, 156] width 57 height 10
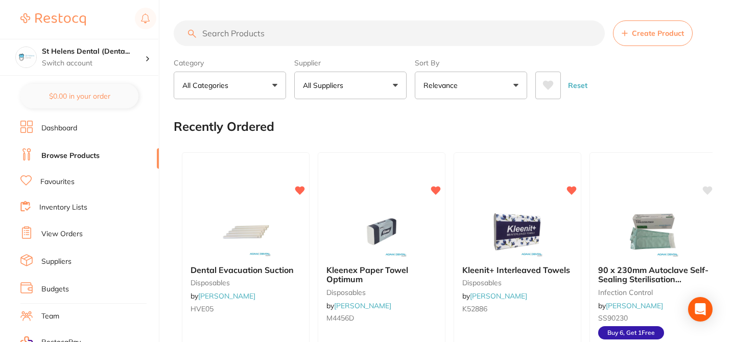
click at [214, 34] on input "search" at bounding box center [389, 33] width 431 height 26
paste input "AM900211"
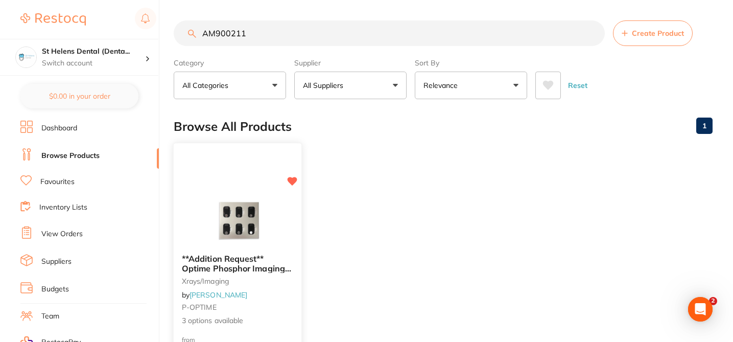
type input "AM900211"
click at [290, 256] on b "**Addition Request** Optime Phosphor Imaging Plates - STANDARD" at bounding box center [237, 263] width 111 height 19
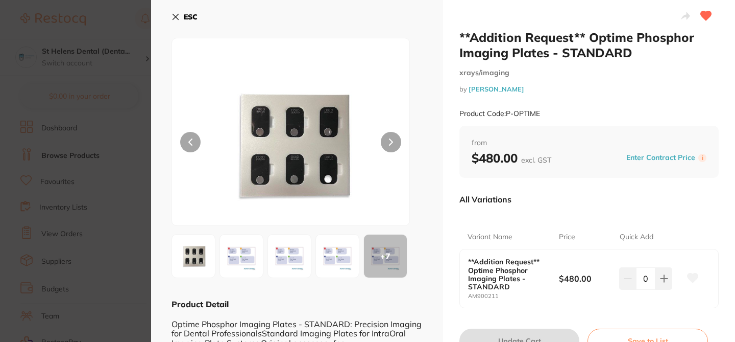
click at [691, 277] on icon at bounding box center [693, 277] width 11 height 9
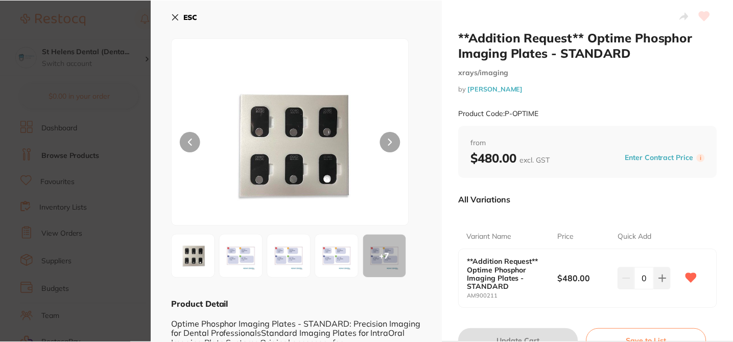
scroll to position [3, 0]
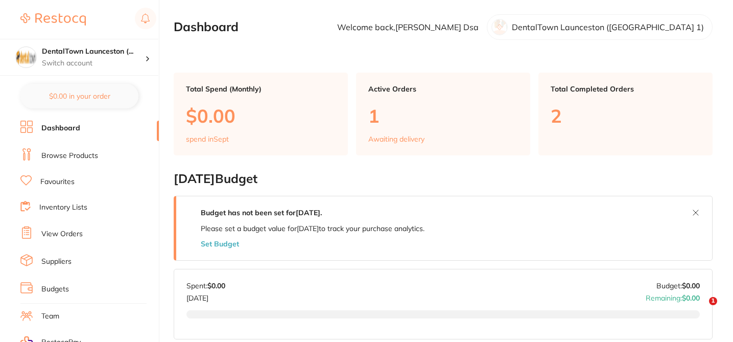
click at [59, 152] on link "Browse Products" at bounding box center [69, 156] width 57 height 10
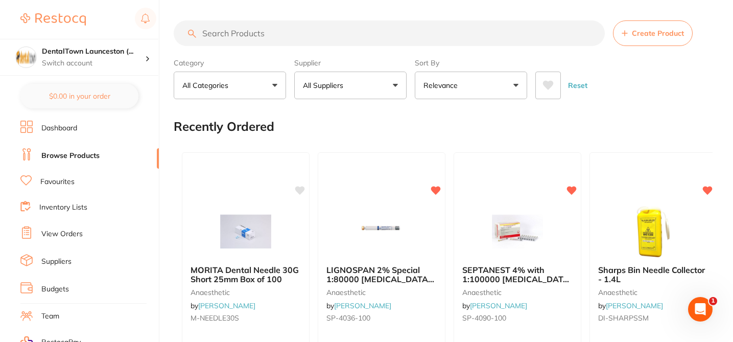
click at [233, 35] on input "search" at bounding box center [389, 33] width 431 height 26
paste input "AM900211"
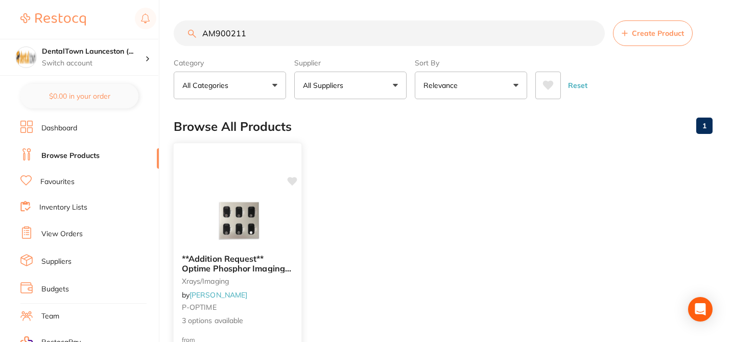
type input "AM900211"
click at [293, 183] on icon at bounding box center [292, 181] width 10 height 9
click at [279, 316] on span "3 options available" at bounding box center [237, 320] width 111 height 10
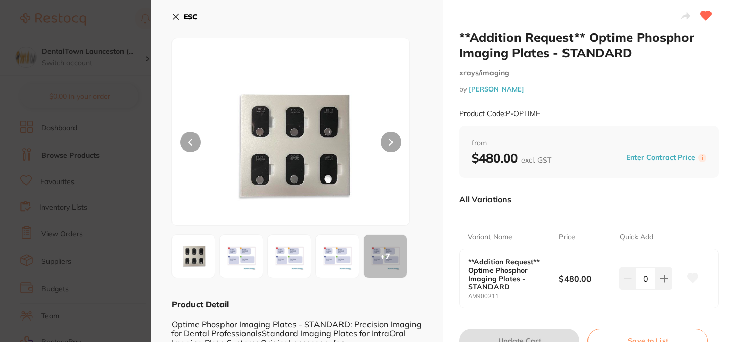
click at [688, 275] on icon at bounding box center [693, 277] width 11 height 9
click at [114, 21] on section "**Addition Request** Optime Phosphor Imaging Plates - STANDARD xrays/imaging by…" at bounding box center [367, 171] width 735 height 342
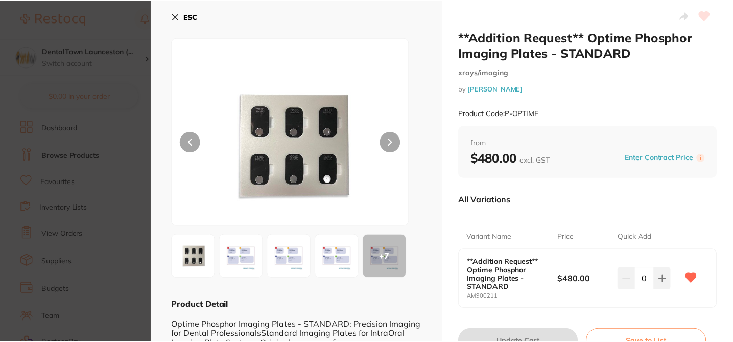
scroll to position [3, 0]
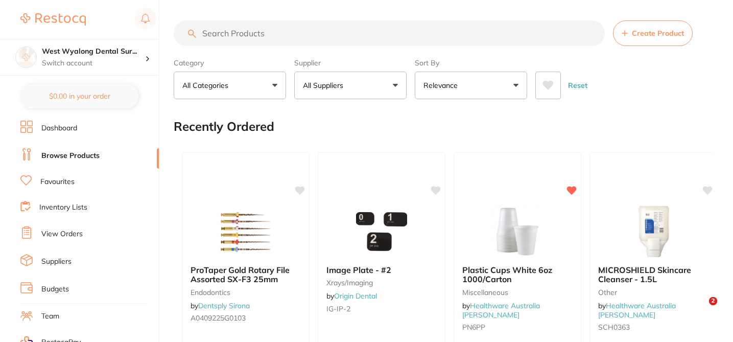
click at [232, 33] on input "search" at bounding box center [389, 33] width 431 height 26
paste input "AM900211"
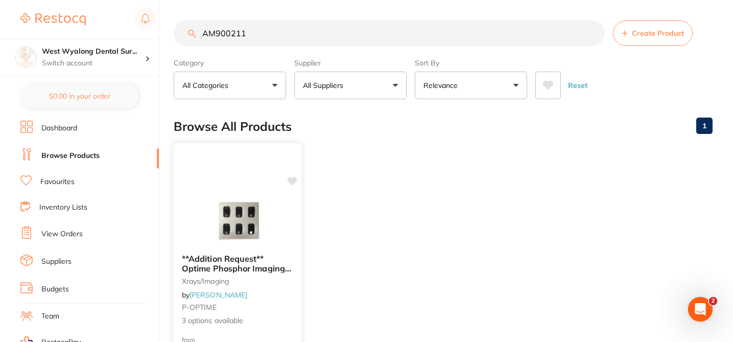
type input "AM900211"
click at [293, 182] on icon at bounding box center [292, 181] width 10 height 9
click at [334, 182] on ul "**Addition Request** Optime Phosphor Imaging Plates - STANDARD xrays/imaging by…" at bounding box center [443, 291] width 539 height 294
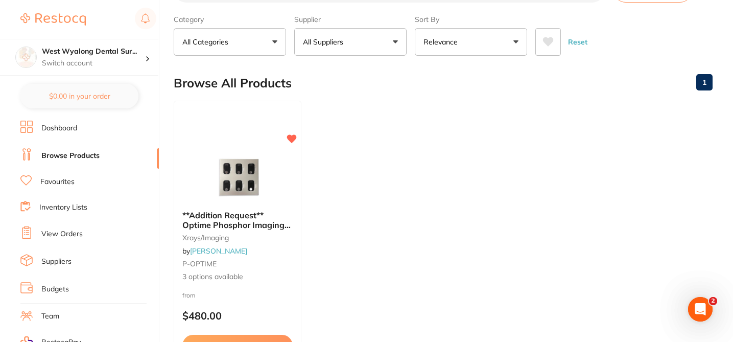
scroll to position [61, 0]
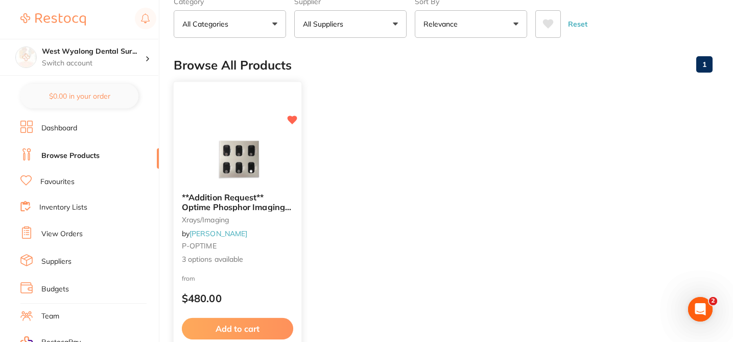
click at [257, 264] on div "**Addition Request** Optime Phosphor Imaging Plates - STANDARD xrays/imaging by…" at bounding box center [238, 228] width 128 height 88
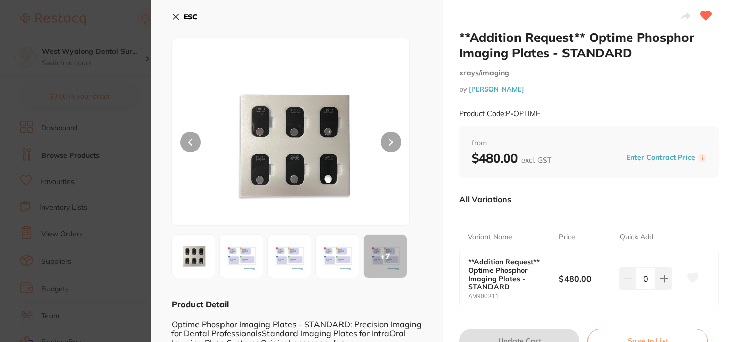
click at [692, 279] on icon at bounding box center [693, 277] width 11 height 9
click at [123, 12] on section "**Addition Request** Optime Phosphor Imaging Plates - STANDARD xrays/imaging by…" at bounding box center [367, 171] width 735 height 342
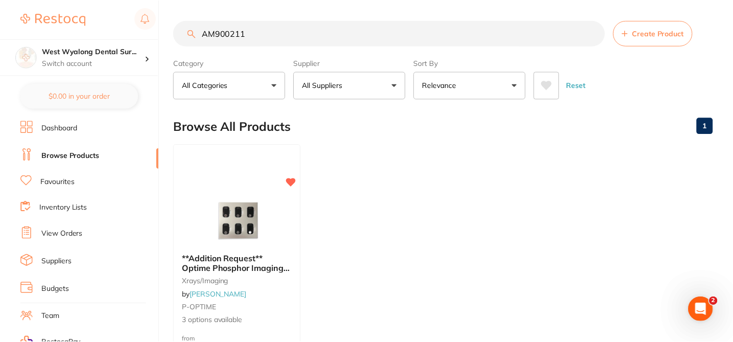
scroll to position [61, 0]
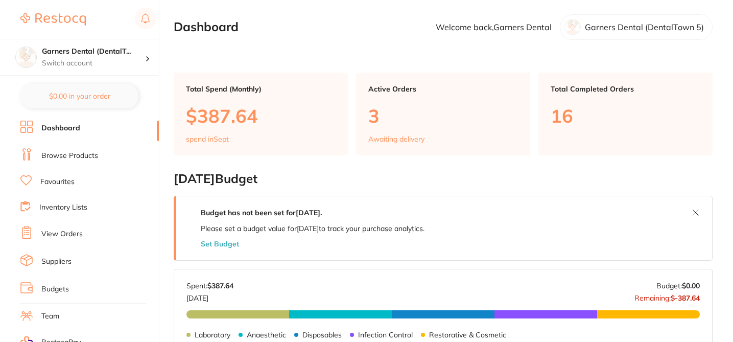
click at [94, 158] on link "Browse Products" at bounding box center [69, 156] width 57 height 10
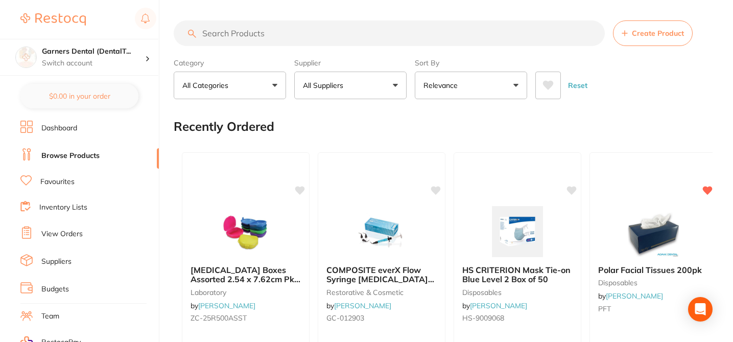
click at [235, 35] on input "search" at bounding box center [389, 33] width 431 height 26
paste input "AM900211"
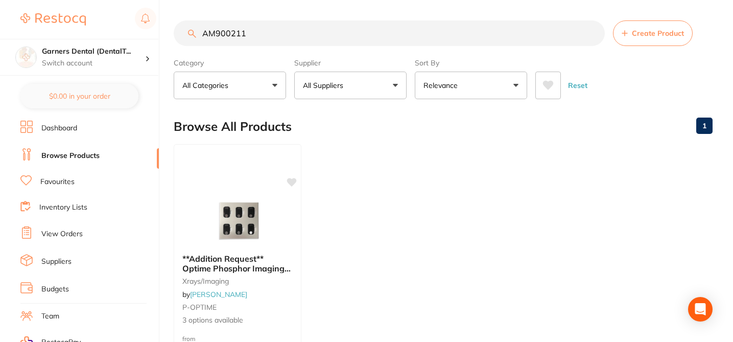
type input "AM900211"
click at [294, 180] on icon at bounding box center [292, 182] width 10 height 8
click at [279, 298] on div "**Addition Request** Optime Phosphor Imaging Plates - STANDARD xrays/imaging by…" at bounding box center [238, 290] width 128 height 88
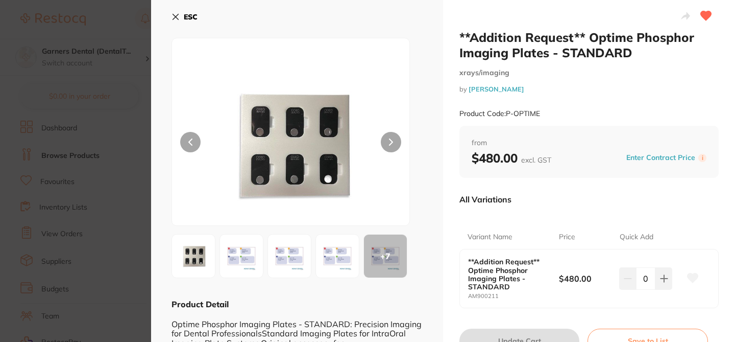
click at [691, 274] on icon at bounding box center [693, 277] width 11 height 9
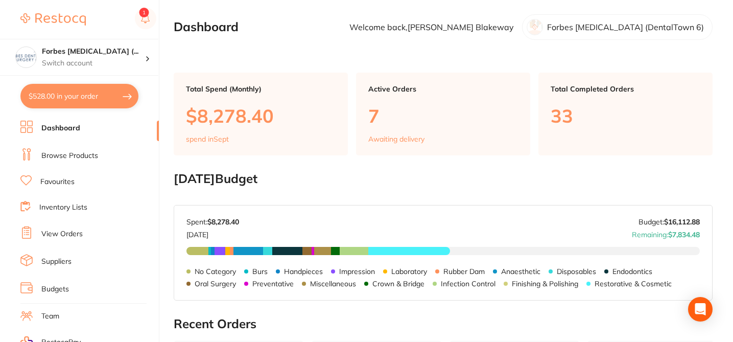
click at [99, 96] on button "$528.00 in your order" at bounding box center [79, 96] width 118 height 25
checkbox input "true"
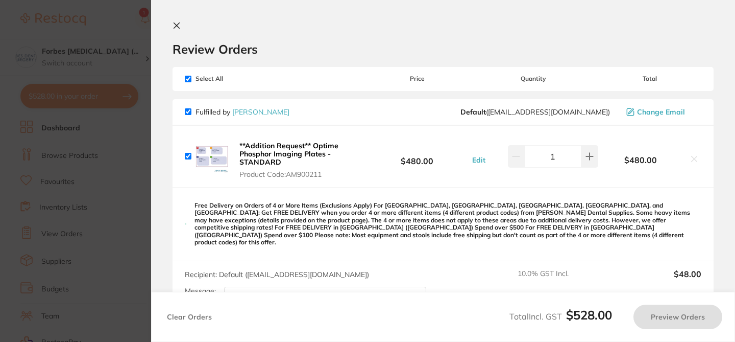
drag, startPoint x: 335, startPoint y: 176, endPoint x: 288, endPoint y: 175, distance: 47.0
click at [287, 175] on span "Product Code: AM900211" at bounding box center [300, 174] width 123 height 8
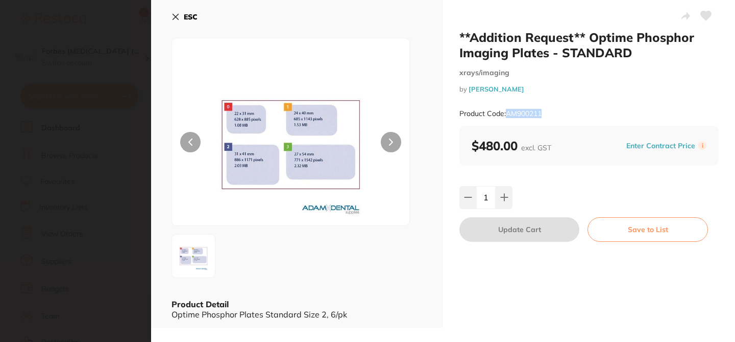
drag, startPoint x: 505, startPoint y: 114, endPoint x: 549, endPoint y: 113, distance: 43.9
click at [549, 113] on div "Product Code: AM900211" at bounding box center [589, 113] width 259 height 25
click at [70, 65] on section "**Addition Request** Optime Phosphor Imaging Plates - STANDARD xrays/imaging by…" at bounding box center [367, 171] width 735 height 342
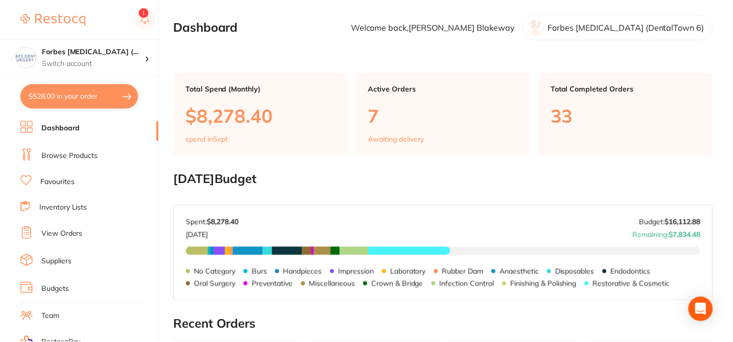
scroll to position [3, 0]
